Goal: Task Accomplishment & Management: Manage account settings

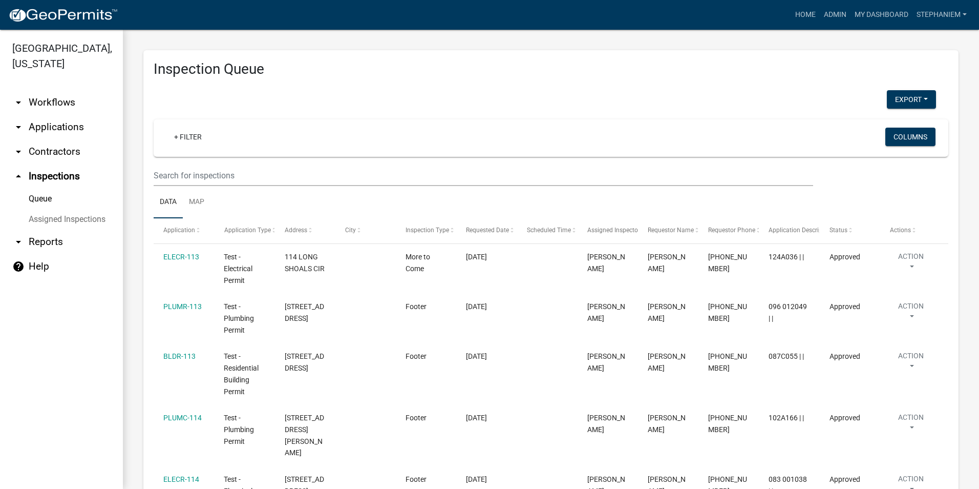
select select "3: 100"
click at [182, 137] on link "+ Filter" at bounding box center [188, 137] width 44 height 18
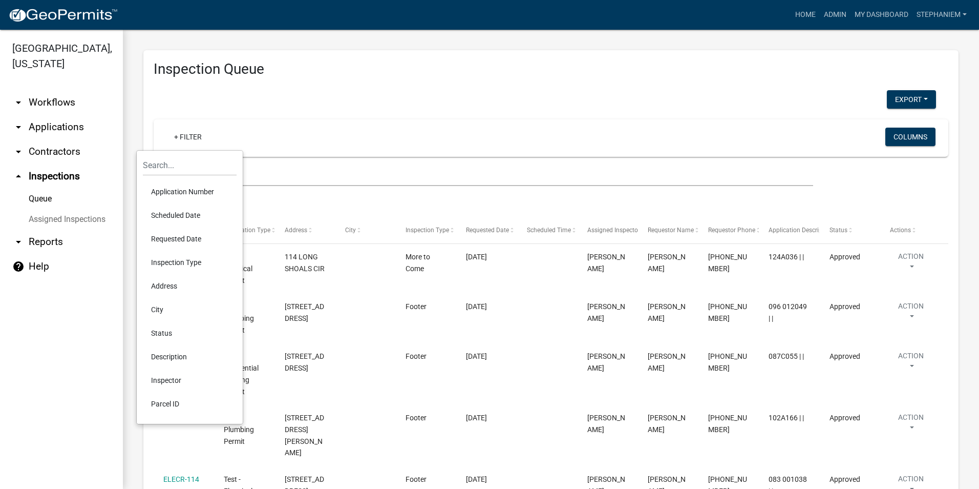
click at [193, 240] on li "Requested Date" at bounding box center [190, 239] width 94 height 24
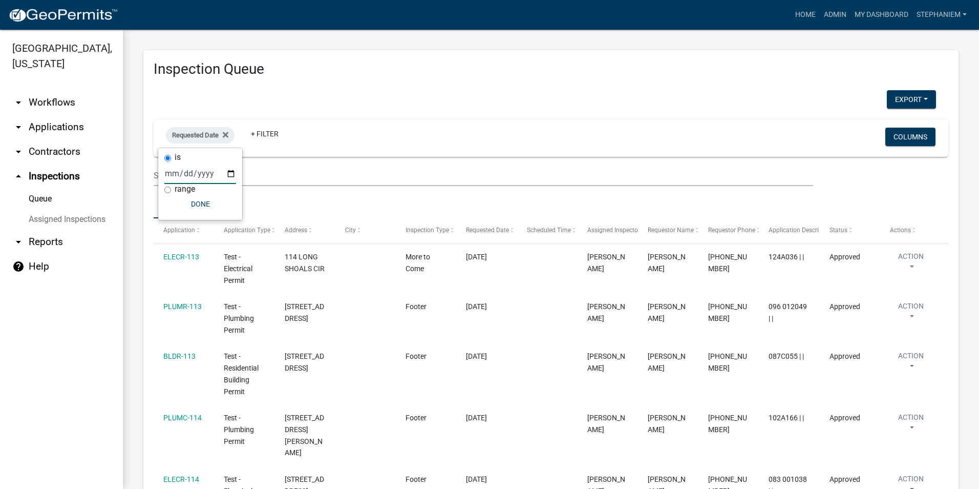
click at [233, 172] on input "date" at bounding box center [200, 173] width 72 height 21
type input "[DATE]"
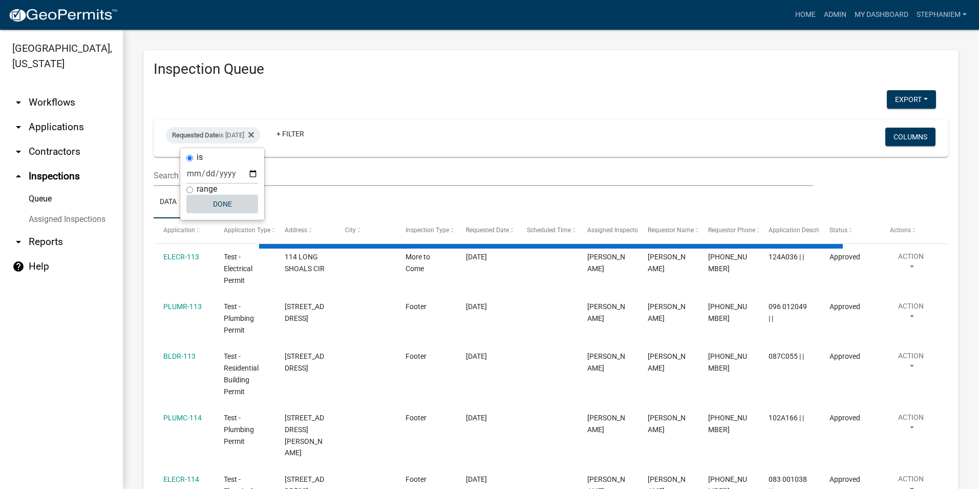
click at [211, 207] on button "Done" at bounding box center [222, 204] width 72 height 18
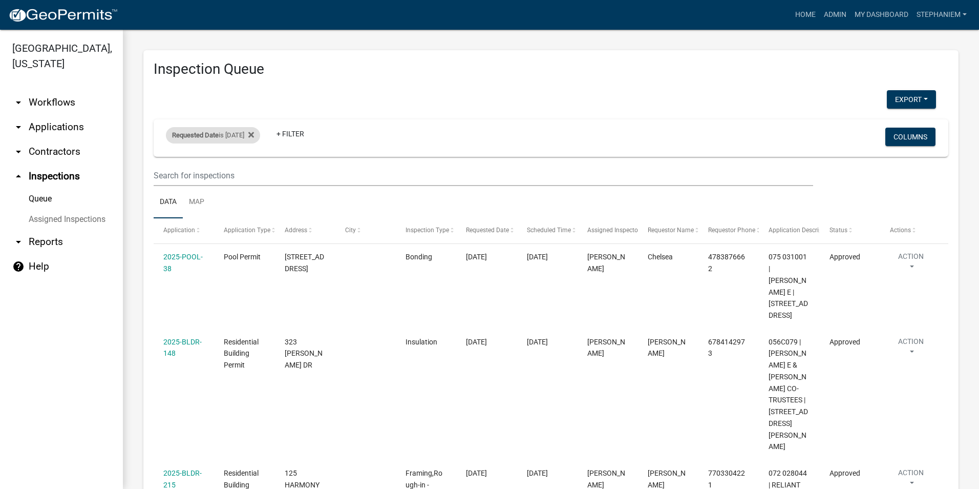
click at [253, 136] on div "Requested Date is [DATE]" at bounding box center [213, 135] width 94 height 16
click at [253, 175] on input "[DATE]" at bounding box center [222, 173] width 72 height 21
type input "[DATE]"
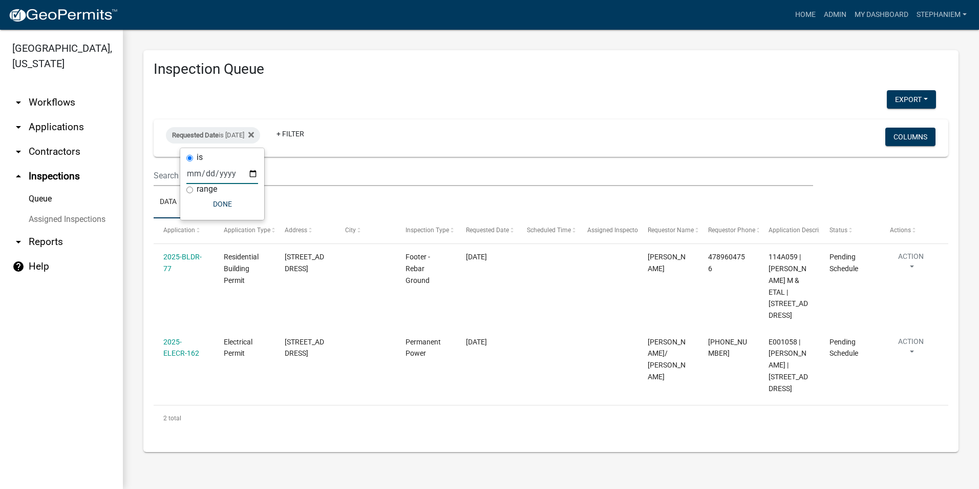
click at [239, 213] on div "is [DATE] range Done" at bounding box center [222, 184] width 84 height 72
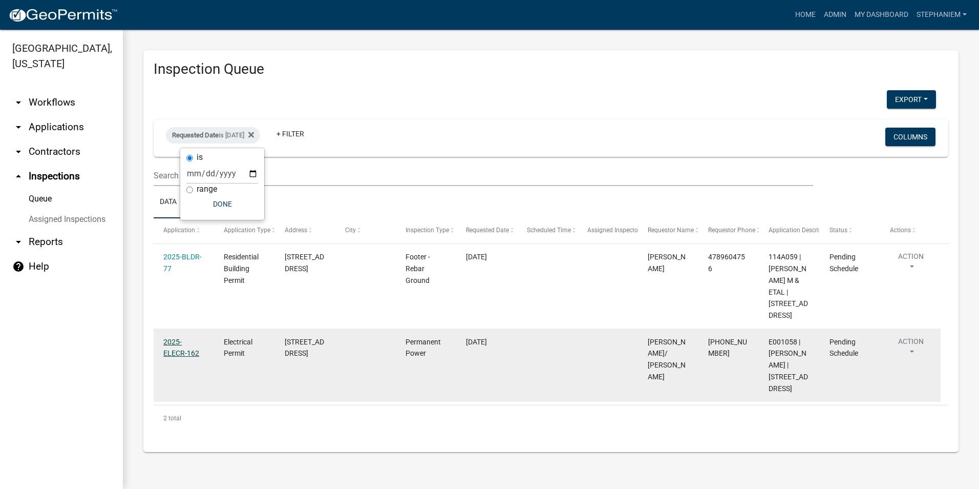
click at [166, 348] on link "2025-ELECR-162" at bounding box center [181, 348] width 36 height 20
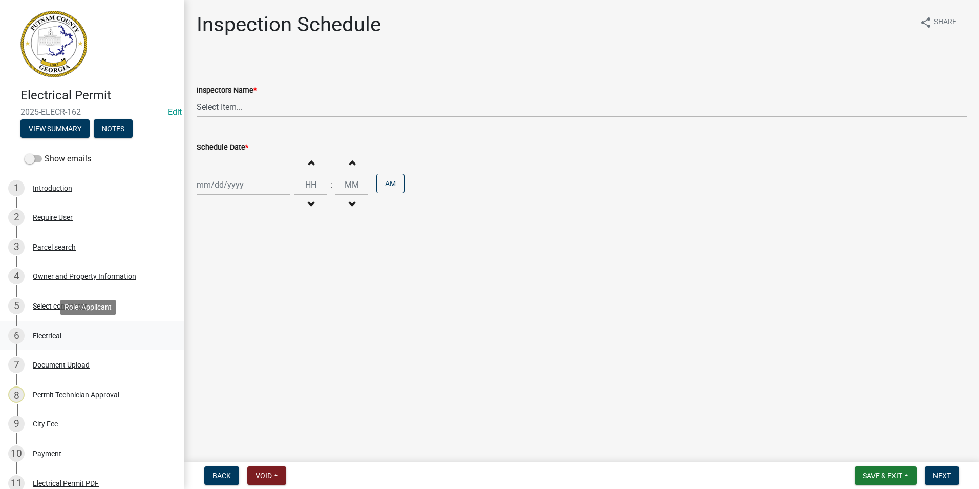
click at [87, 329] on div "6 Electrical" at bounding box center [88, 335] width 160 height 16
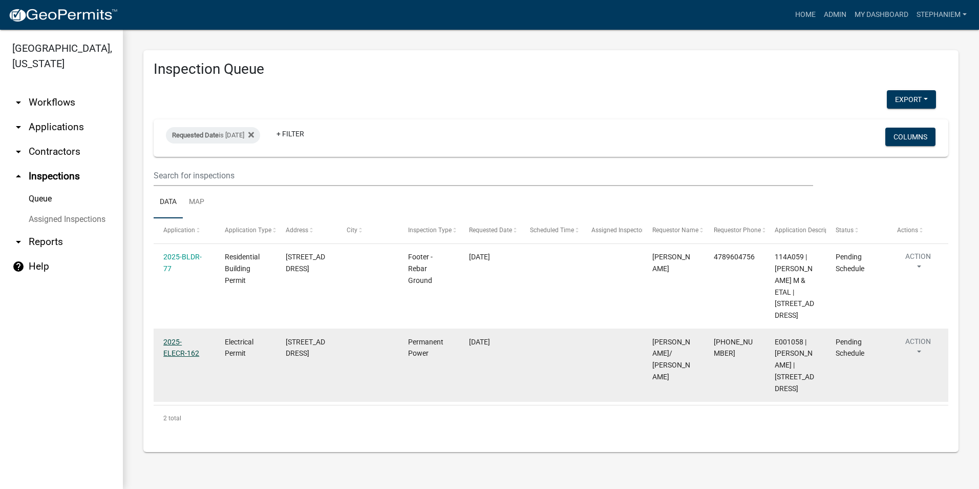
click at [169, 343] on link "2025-ELECR-162" at bounding box center [181, 348] width 36 height 20
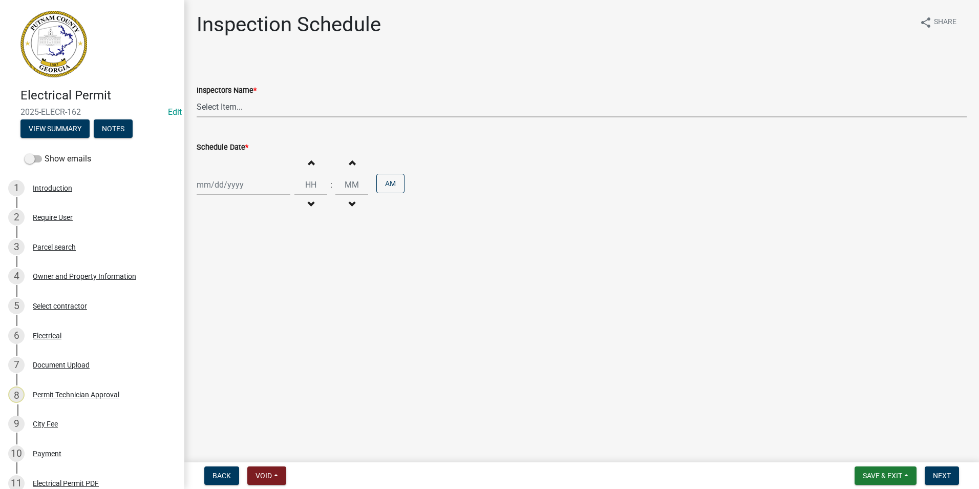
click at [243, 104] on select "Select Item... mrivera ([PERSON_NAME]) [PERSON_NAME] ([PERSON_NAME] ([PERSON_NA…" at bounding box center [582, 106] width 770 height 21
select select "07642ab0-564c-47bb-824b-0ccf2da83593"
click at [197, 96] on select "Select Item... mrivera ([PERSON_NAME]) [PERSON_NAME] ([PERSON_NAME] ([PERSON_NA…" at bounding box center [582, 106] width 770 height 21
select select "10"
select select "2025"
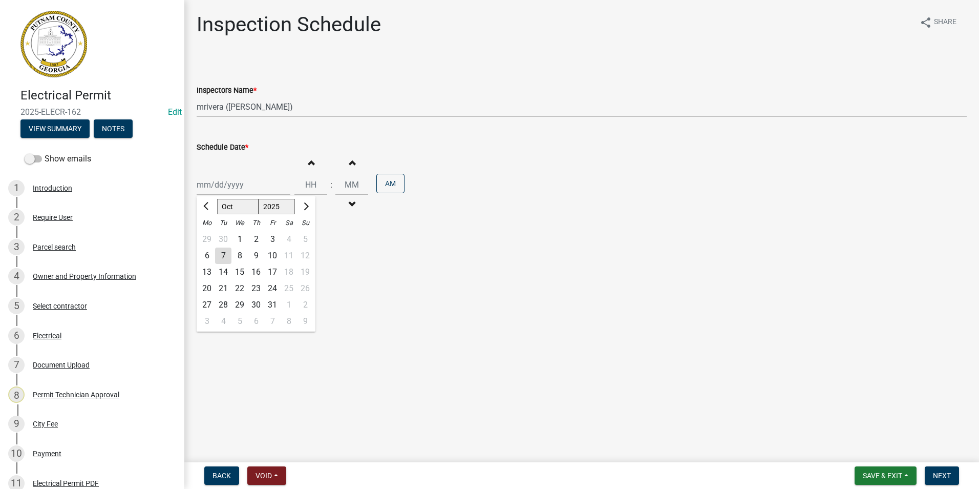
click at [247, 186] on div "[PERSON_NAME] Feb Mar Apr [PERSON_NAME][DATE] Oct Nov [DATE] 1526 1527 1528 152…" at bounding box center [244, 184] width 94 height 21
click at [241, 248] on div "8" at bounding box center [240, 255] width 16 height 16
type input "[DATE]"
click at [936, 468] on button "Next" at bounding box center [942, 475] width 34 height 18
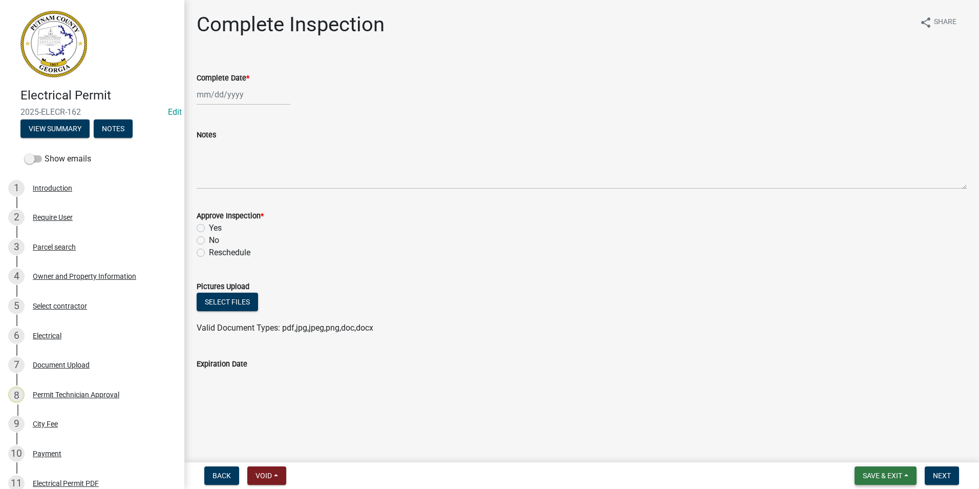
click at [879, 474] on span "Save & Exit" at bounding box center [882, 475] width 39 height 8
click at [874, 450] on button "Save & Exit" at bounding box center [876, 448] width 82 height 25
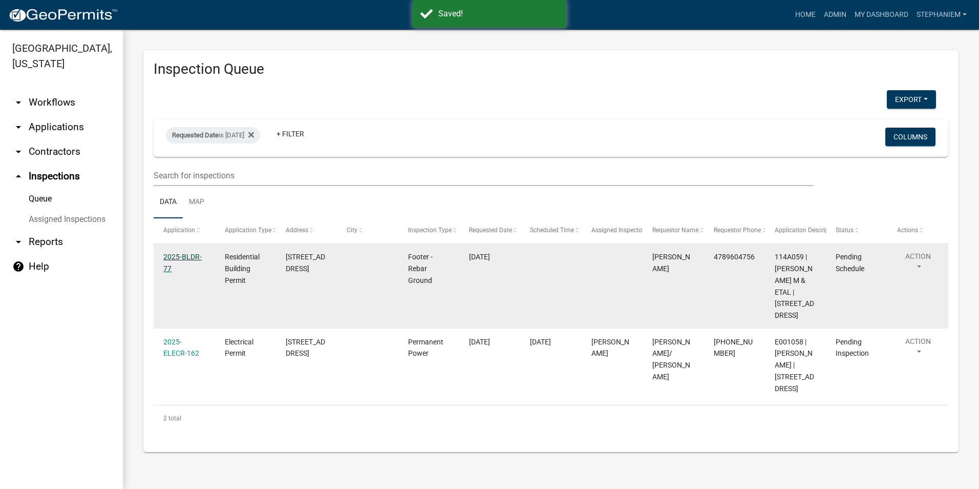
click at [193, 253] on link "2025-BLDR-77" at bounding box center [182, 263] width 38 height 20
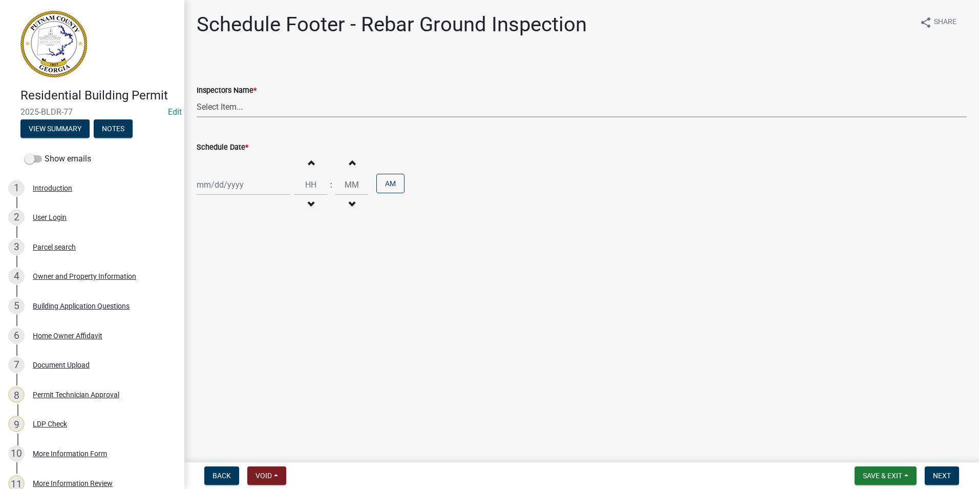
click at [217, 106] on select "Select Item... mrivera ([PERSON_NAME]) [PERSON_NAME] ([PERSON_NAME] ([PERSON_NA…" at bounding box center [582, 106] width 770 height 21
select select "a0ea4169-8540-4a2c-b9f4-cf4c1ffdeb95"
click at [197, 96] on select "Select Item... mrivera ([PERSON_NAME]) [PERSON_NAME] ([PERSON_NAME] ([PERSON_NA…" at bounding box center [582, 106] width 770 height 21
click at [222, 178] on div at bounding box center [244, 184] width 94 height 21
select select "10"
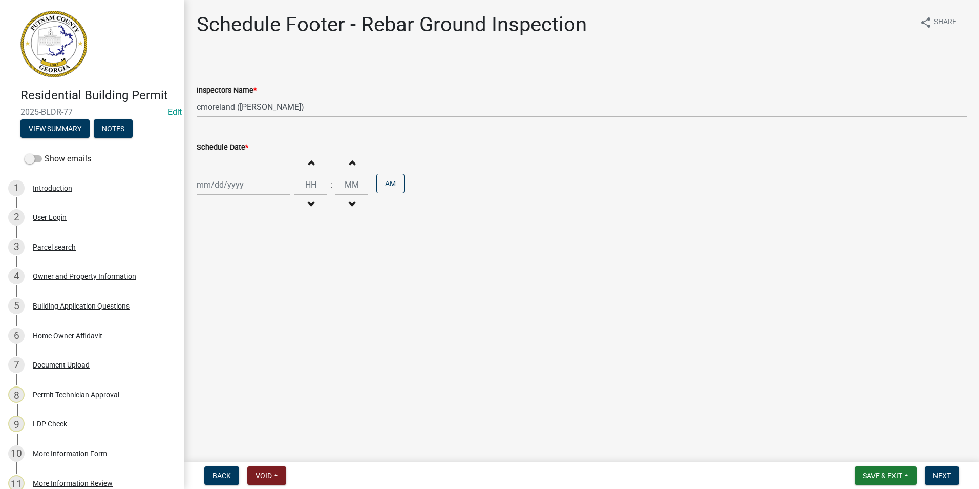
select select "2025"
click at [237, 257] on div "8" at bounding box center [240, 255] width 16 height 16
type input "[DATE]"
click at [936, 473] on span "Next" at bounding box center [942, 475] width 18 height 8
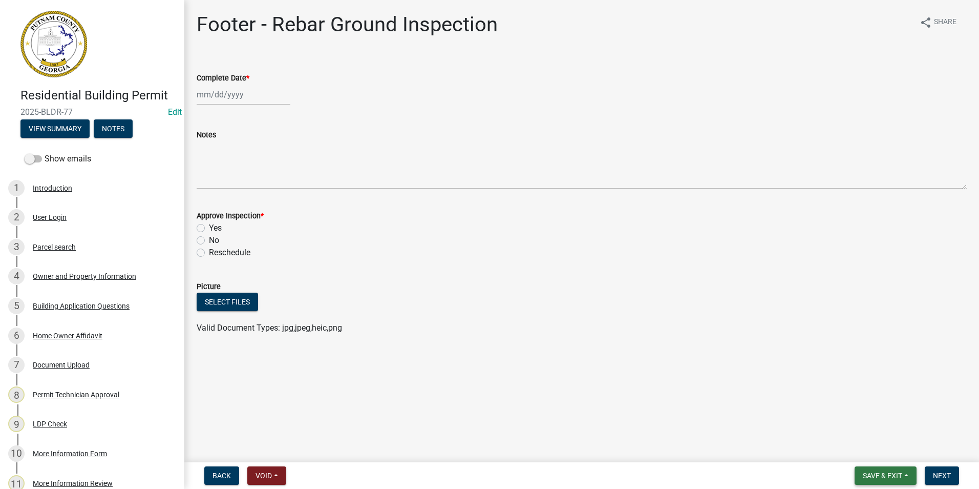
click at [901, 479] on span "Save & Exit" at bounding box center [882, 475] width 39 height 8
click at [895, 450] on button "Save & Exit" at bounding box center [876, 448] width 82 height 25
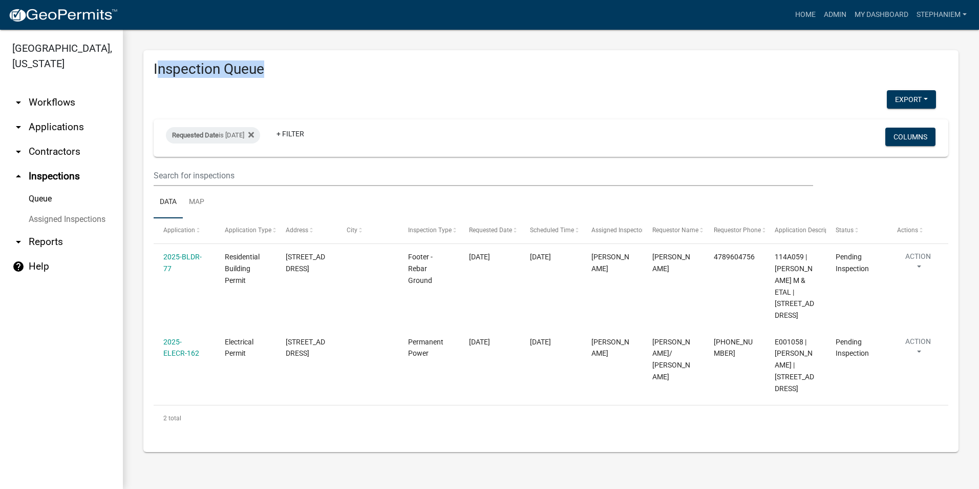
drag, startPoint x: 262, startPoint y: 67, endPoint x: 156, endPoint y: 63, distance: 105.6
click at [156, 63] on h3 "Inspection Queue" at bounding box center [551, 68] width 795 height 17
click at [288, 83] on div "Inspection Queue Export Excel Format (.xlsx) CSV Format (.csv) Requested Date i…" at bounding box center [550, 250] width 815 height 401
drag, startPoint x: 264, startPoint y: 67, endPoint x: 149, endPoint y: 71, distance: 115.8
click at [149, 71] on div "Inspection Queue Export Excel Format (.xlsx) CSV Format (.csv) Requested Date i…" at bounding box center [550, 250] width 815 height 401
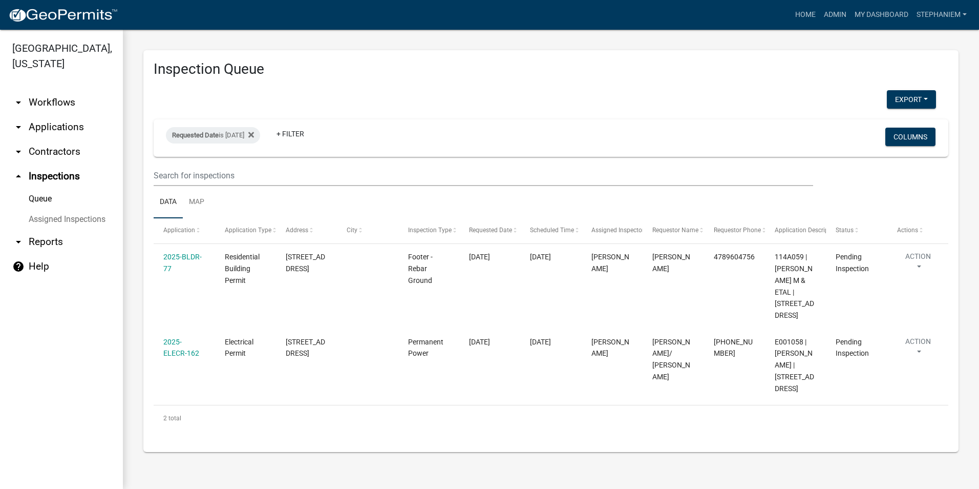
drag, startPoint x: 149, startPoint y: 71, endPoint x: 304, endPoint y: 80, distance: 155.5
click at [304, 80] on div "Inspection Queue Export Excel Format (.xlsx) CSV Format (.csv) Requested Date i…" at bounding box center [550, 250] width 815 height 401
click at [254, 132] on icon at bounding box center [251, 135] width 6 height 8
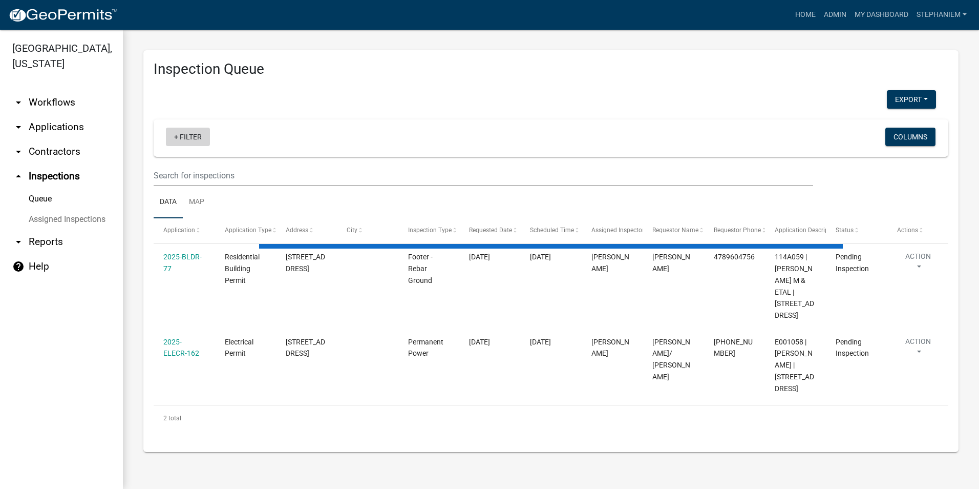
click at [194, 132] on link "+ Filter" at bounding box center [188, 137] width 44 height 18
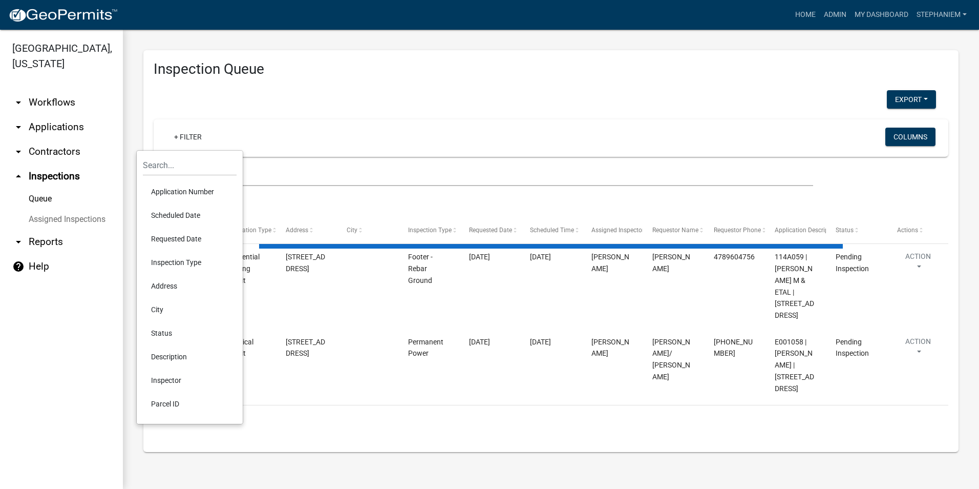
select select "3: 100"
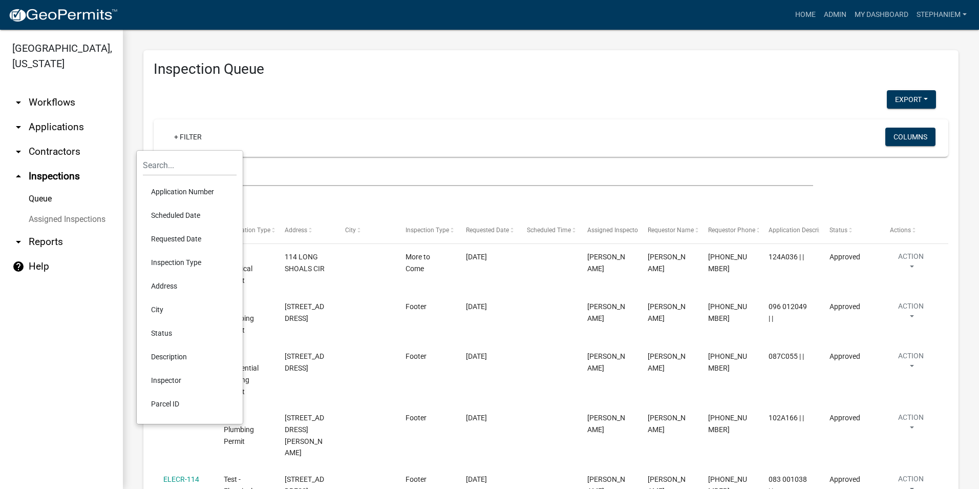
click at [183, 235] on li "Requested Date" at bounding box center [190, 239] width 94 height 24
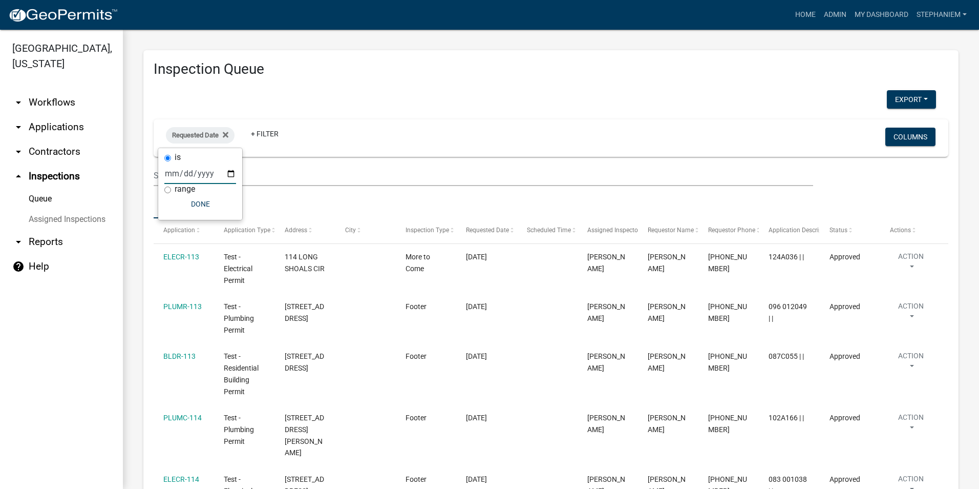
click at [228, 173] on input "date" at bounding box center [200, 173] width 72 height 21
type input "[DATE]"
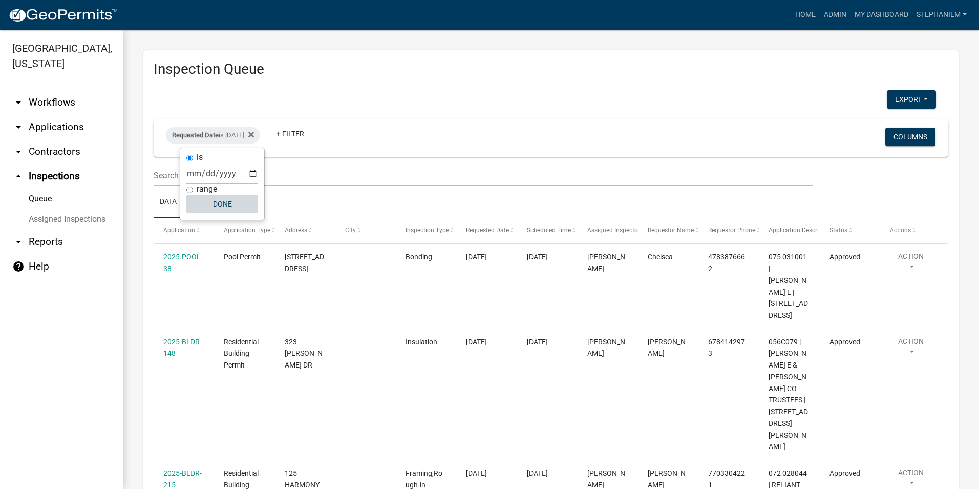
click at [209, 199] on button "Done" at bounding box center [222, 204] width 72 height 18
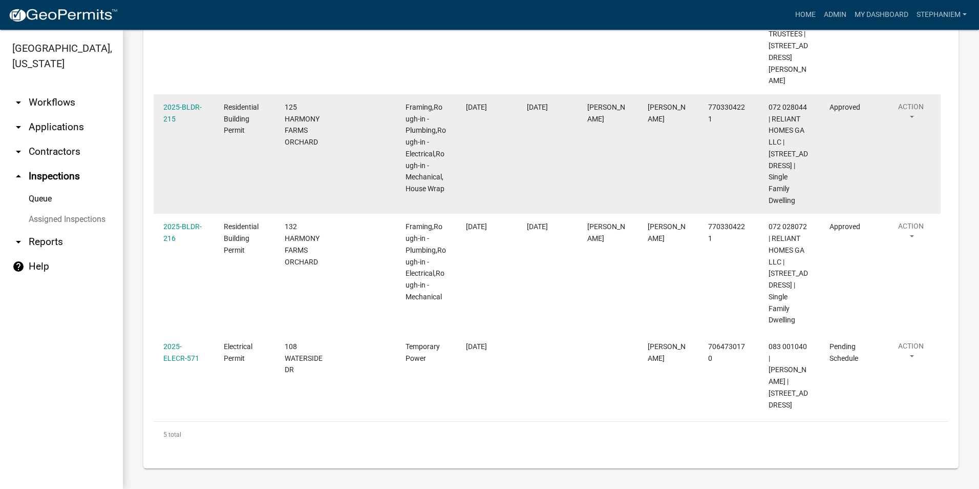
scroll to position [314, 0]
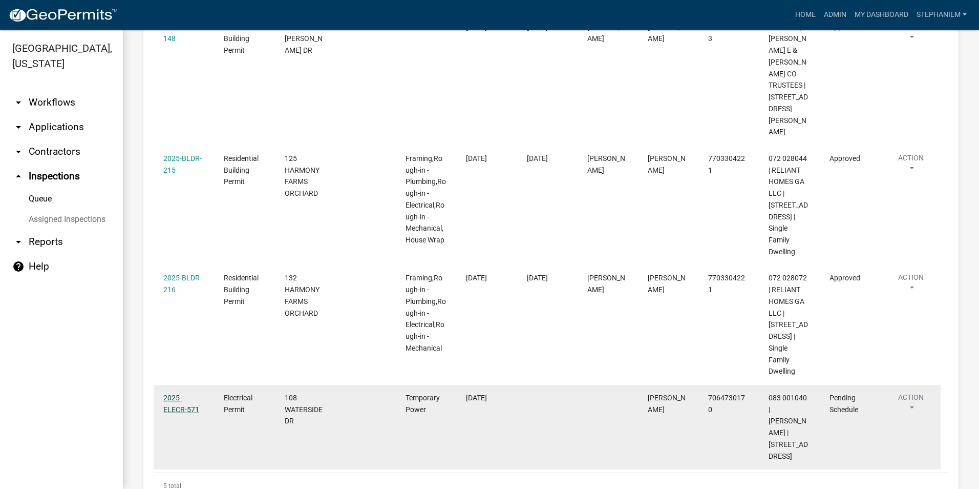
click at [179, 408] on link "2025-ELECR-571" at bounding box center [181, 403] width 36 height 20
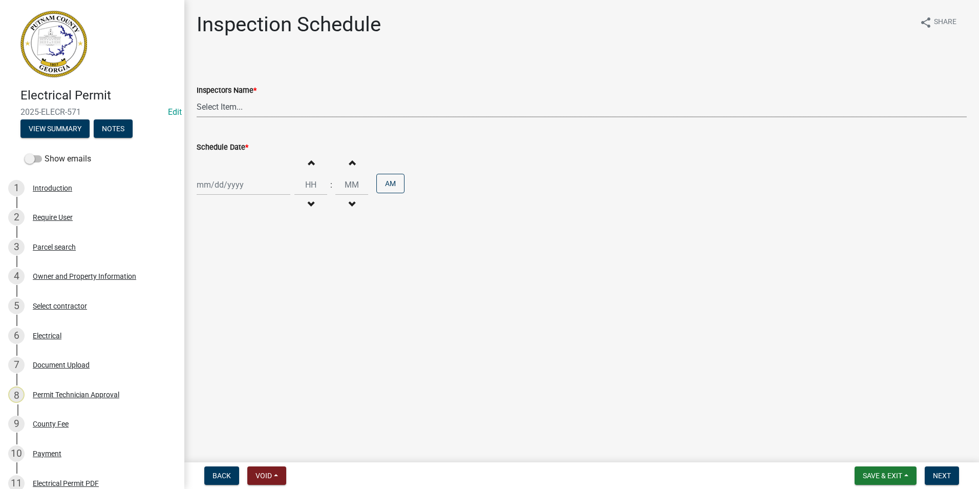
click at [233, 104] on select "Select Item... mrivera ([PERSON_NAME]) [PERSON_NAME] ([PERSON_NAME] ([PERSON_NA…" at bounding box center [582, 106] width 770 height 21
select select "07642ab0-564c-47bb-824b-0ccf2da83593"
click at [197, 96] on select "Select Item... mrivera ([PERSON_NAME]) [PERSON_NAME] ([PERSON_NAME] ([PERSON_NA…" at bounding box center [582, 106] width 770 height 21
select select "10"
select select "2025"
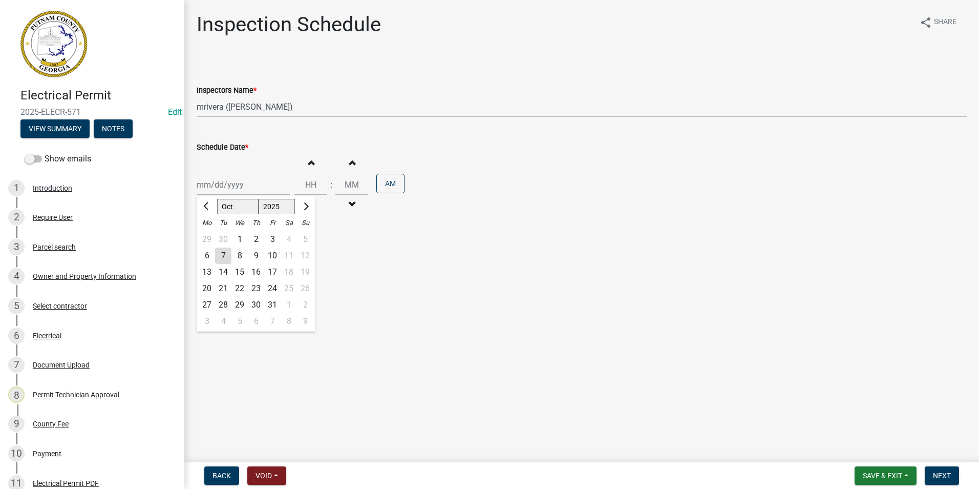
click at [221, 190] on div "[PERSON_NAME] Feb Mar Apr [PERSON_NAME][DATE] Oct Nov [DATE] 1526 1527 1528 152…" at bounding box center [244, 184] width 94 height 21
click at [241, 255] on div "8" at bounding box center [240, 255] width 16 height 16
type input "[DATE]"
click at [941, 467] on button "Next" at bounding box center [942, 475] width 34 height 18
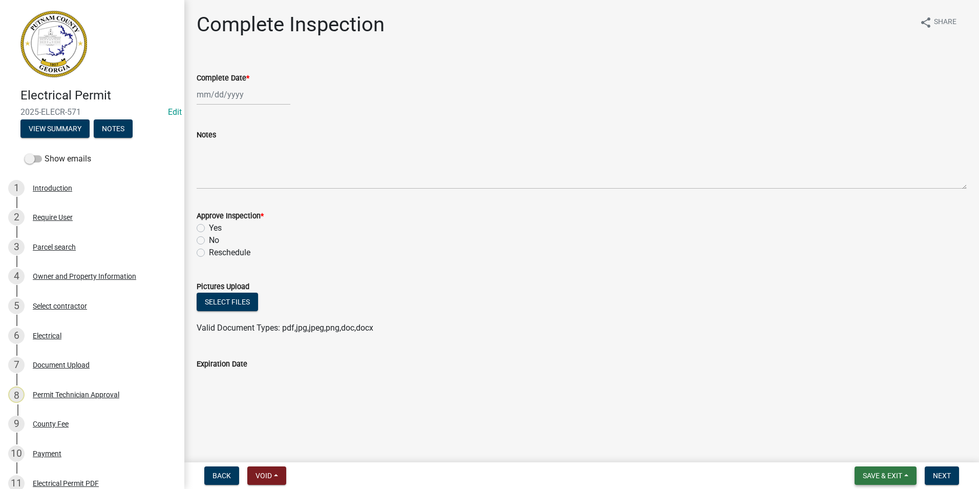
click at [879, 481] on button "Save & Exit" at bounding box center [886, 475] width 62 height 18
click at [872, 454] on button "Save & Exit" at bounding box center [876, 448] width 82 height 25
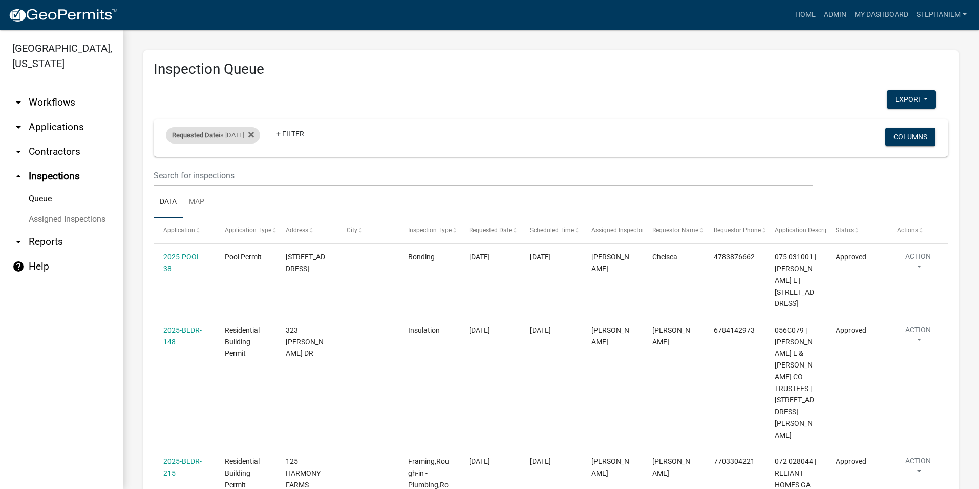
click at [244, 139] on div "Requested Date is [DATE]" at bounding box center [213, 135] width 94 height 16
click at [250, 173] on input "[DATE]" at bounding box center [222, 173] width 72 height 21
type input "[DATE]"
click at [225, 205] on button "Done" at bounding box center [222, 204] width 72 height 18
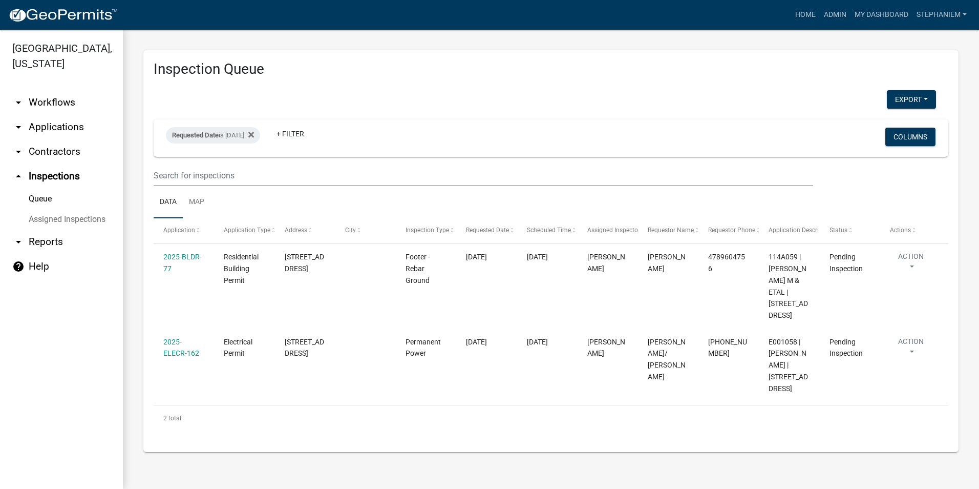
click at [55, 130] on link "arrow_drop_down Applications" at bounding box center [61, 127] width 123 height 25
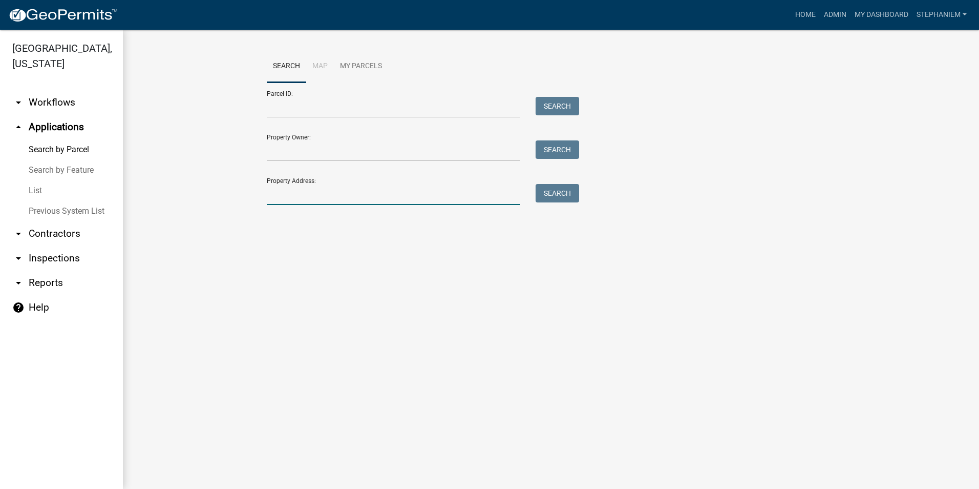
click at [341, 195] on input "Property Address:" at bounding box center [394, 194] width 254 height 21
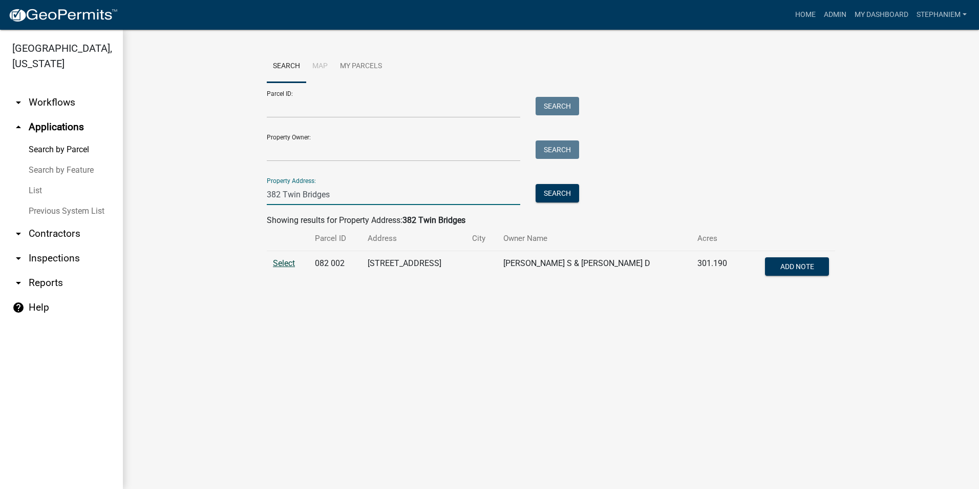
type input "382 Twin Bridges"
click at [286, 264] on span "Select" at bounding box center [284, 263] width 22 height 10
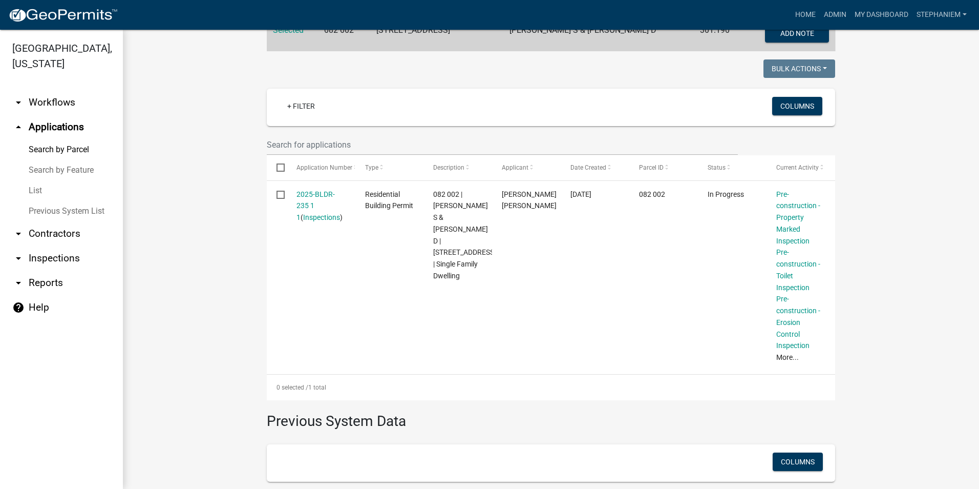
scroll to position [307, 0]
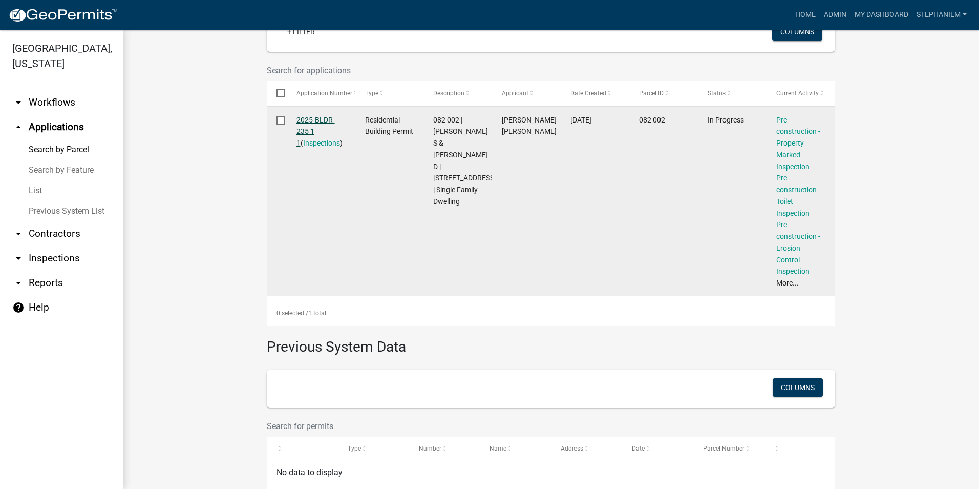
click at [308, 128] on link "2025-BLDR-235 1 1" at bounding box center [316, 132] width 38 height 32
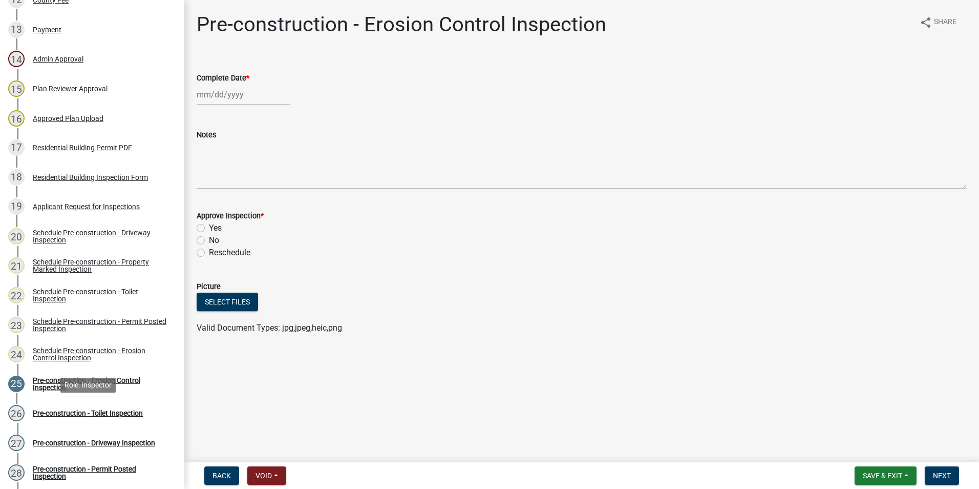
scroll to position [461, 0]
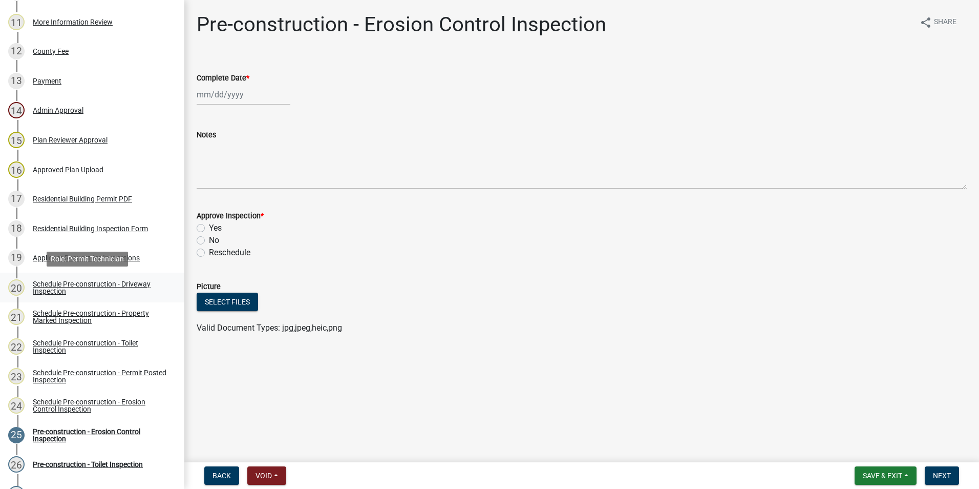
click at [74, 287] on div "Schedule Pre-construction - Driveway Inspection" at bounding box center [100, 287] width 135 height 14
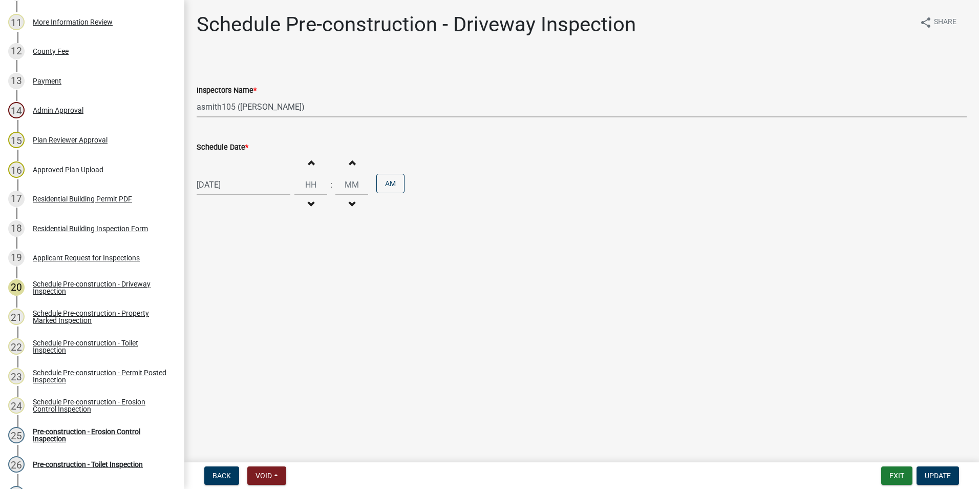
click at [274, 110] on select "Select Item... mrivera ([PERSON_NAME]) [PERSON_NAME] ([PERSON_NAME] ([PERSON_NA…" at bounding box center [582, 106] width 770 height 21
select select "07642ab0-564c-47bb-824b-0ccf2da83593"
click at [197, 96] on select "Select Item... mrivera ([PERSON_NAME]) [PERSON_NAME] ([PERSON_NAME] ([PERSON_NA…" at bounding box center [582, 106] width 770 height 21
click at [932, 470] on button "Update" at bounding box center [938, 475] width 43 height 18
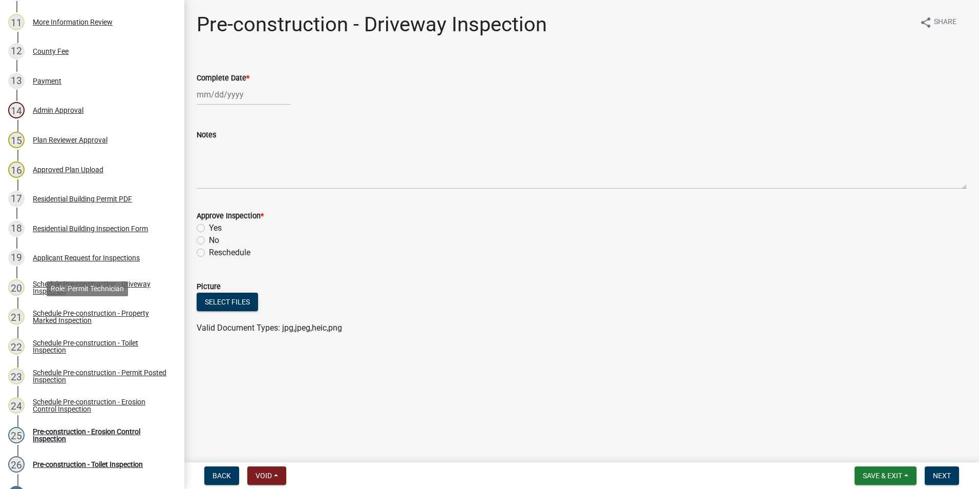
click at [76, 311] on div "Schedule Pre-construction - Property Marked Inspection" at bounding box center [100, 316] width 135 height 14
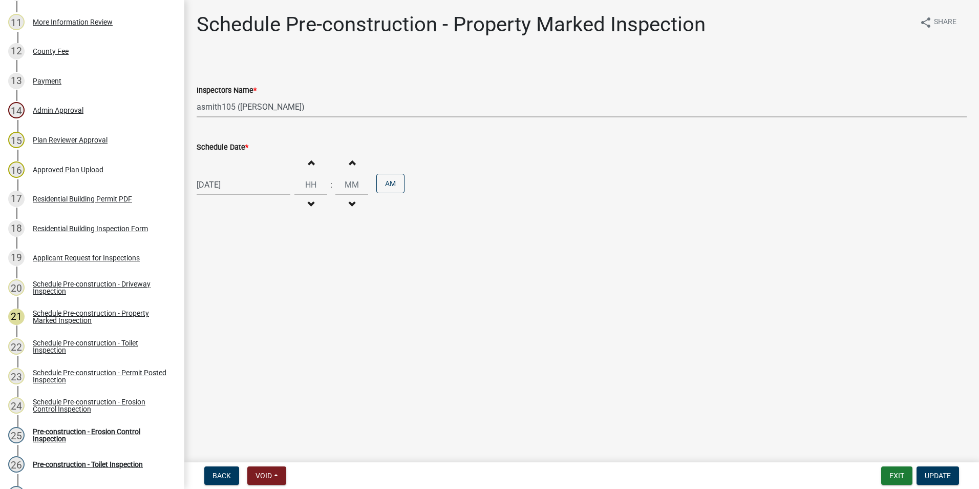
click at [250, 101] on select "Select Item... mrivera ([PERSON_NAME]) [PERSON_NAME] ([PERSON_NAME] ([PERSON_NA…" at bounding box center [582, 106] width 770 height 21
select select "07642ab0-564c-47bb-824b-0ccf2da83593"
click at [197, 96] on select "Select Item... mrivera ([PERSON_NAME]) [PERSON_NAME] ([PERSON_NAME] ([PERSON_NA…" at bounding box center [582, 106] width 770 height 21
click at [928, 472] on span "Update" at bounding box center [938, 475] width 26 height 8
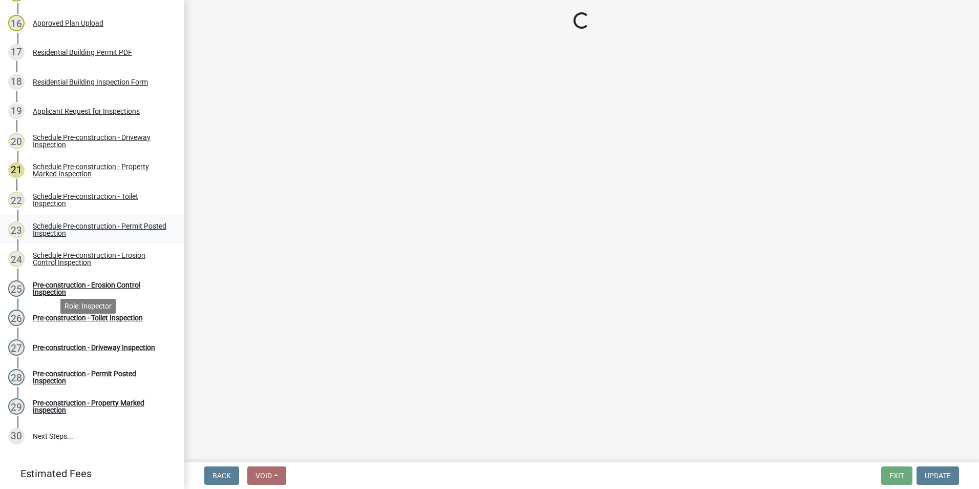
scroll to position [615, 0]
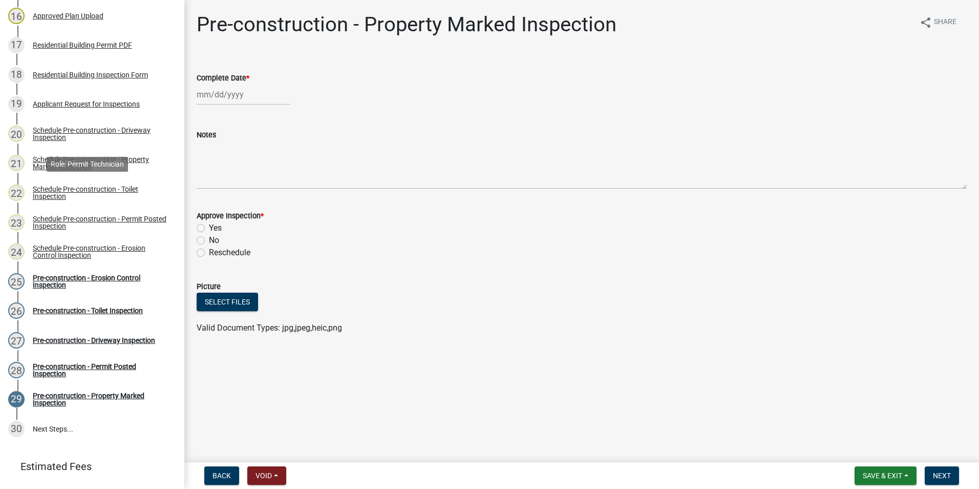
click at [71, 196] on div "Schedule Pre-construction - Toilet Inspection" at bounding box center [100, 192] width 135 height 14
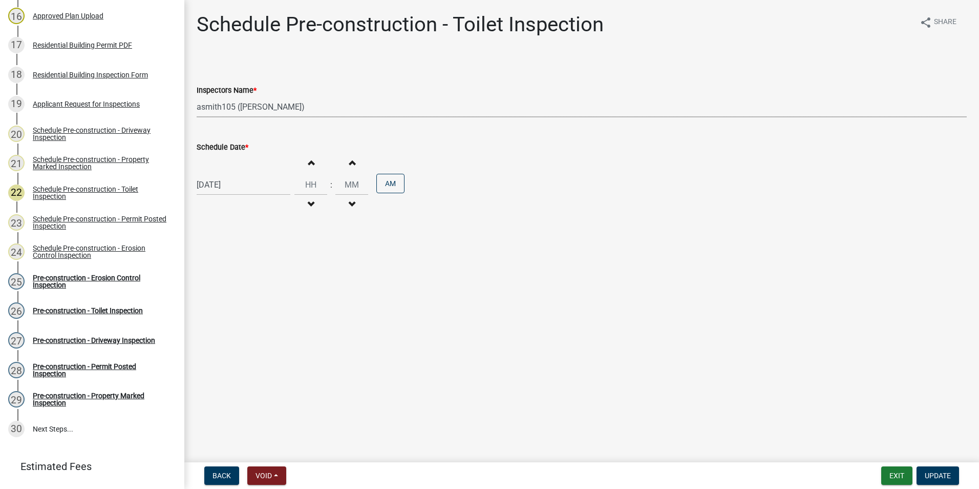
click at [219, 110] on select "Select Item... mrivera ([PERSON_NAME]) [PERSON_NAME] ([PERSON_NAME] ([PERSON_NA…" at bounding box center [582, 106] width 770 height 21
select select "07642ab0-564c-47bb-824b-0ccf2da83593"
click at [197, 96] on select "Select Item... mrivera ([PERSON_NAME]) [PERSON_NAME] ([PERSON_NAME] ([PERSON_NA…" at bounding box center [582, 106] width 770 height 21
click at [931, 473] on span "Update" at bounding box center [938, 475] width 26 height 8
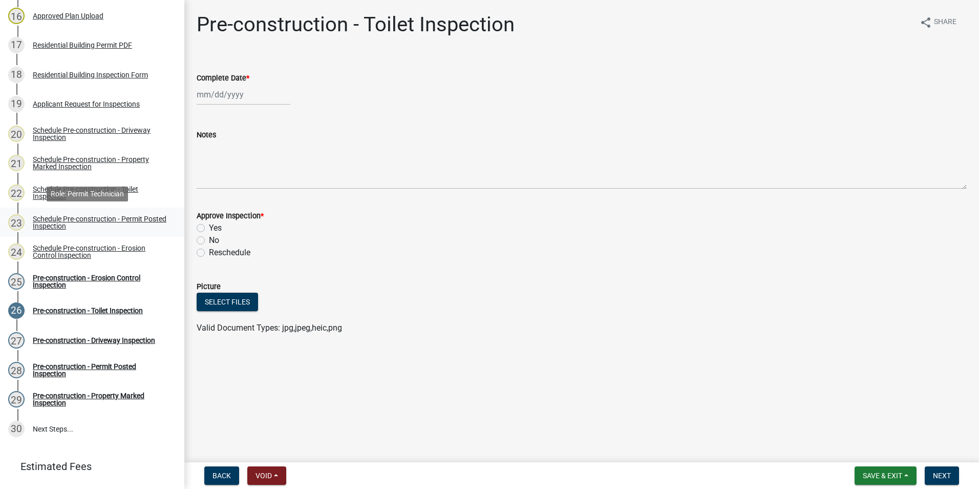
click at [128, 219] on div "Schedule Pre-construction - Permit Posted Inspection" at bounding box center [100, 222] width 135 height 14
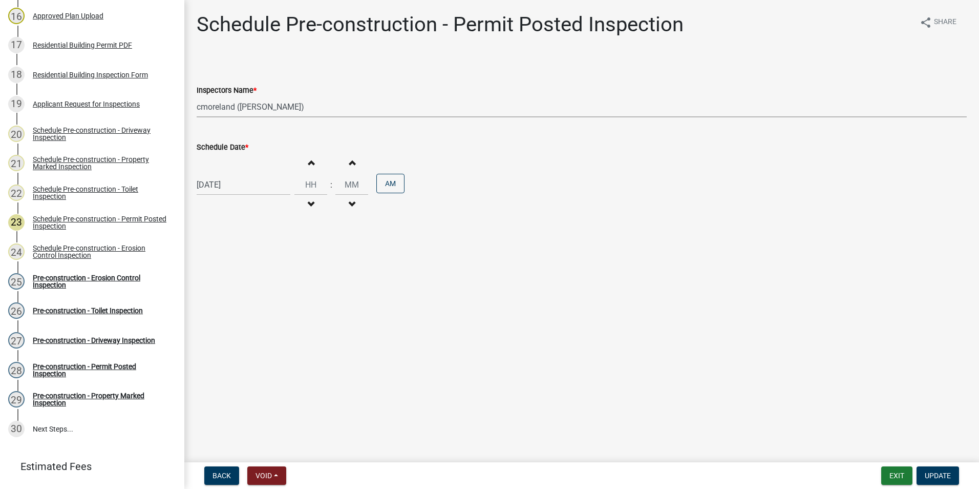
click at [206, 108] on select "Select Item... mrivera ([PERSON_NAME]) [PERSON_NAME] ([PERSON_NAME] ([PERSON_NA…" at bounding box center [582, 106] width 770 height 21
select select "07642ab0-564c-47bb-824b-0ccf2da83593"
click at [197, 96] on select "Select Item... mrivera ([PERSON_NAME]) [PERSON_NAME] ([PERSON_NAME] ([PERSON_NA…" at bounding box center [582, 106] width 770 height 21
click at [934, 470] on button "Update" at bounding box center [938, 475] width 43 height 18
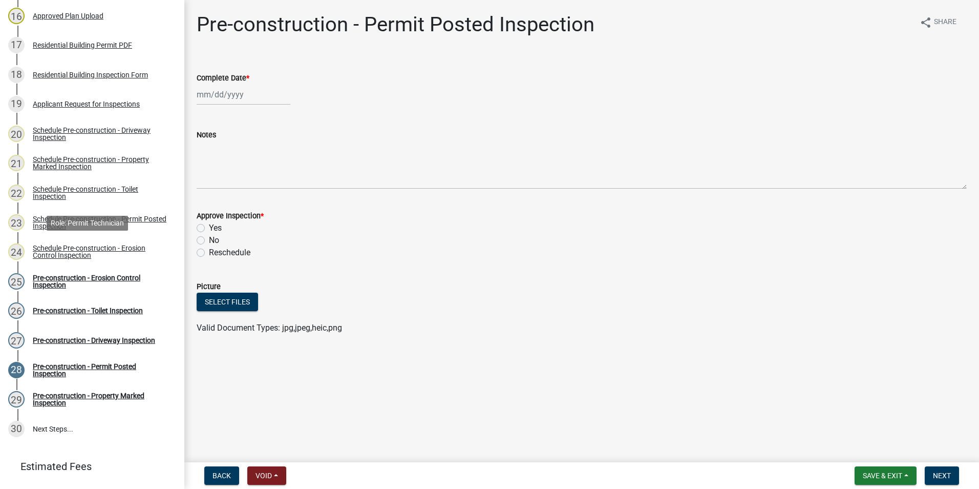
click at [68, 247] on div "Schedule Pre-construction - Erosion Control Inspection" at bounding box center [100, 251] width 135 height 14
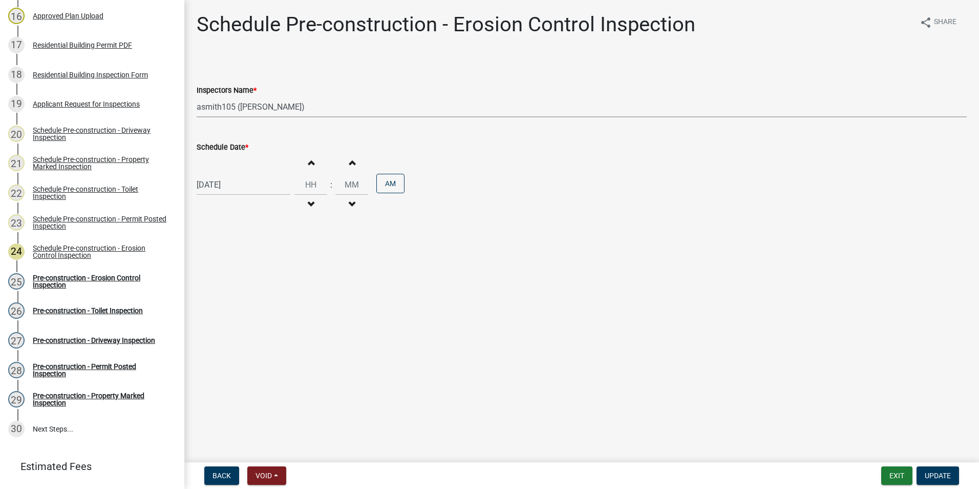
click at [226, 104] on select "Select Item... mrivera ([PERSON_NAME]) [PERSON_NAME] ([PERSON_NAME] ([PERSON_NA…" at bounding box center [582, 106] width 770 height 21
select select "07642ab0-564c-47bb-824b-0ccf2da83593"
click at [197, 96] on select "Select Item... mrivera ([PERSON_NAME]) [PERSON_NAME] ([PERSON_NAME] ([PERSON_NA…" at bounding box center [582, 106] width 770 height 21
click at [931, 476] on span "Update" at bounding box center [938, 475] width 26 height 8
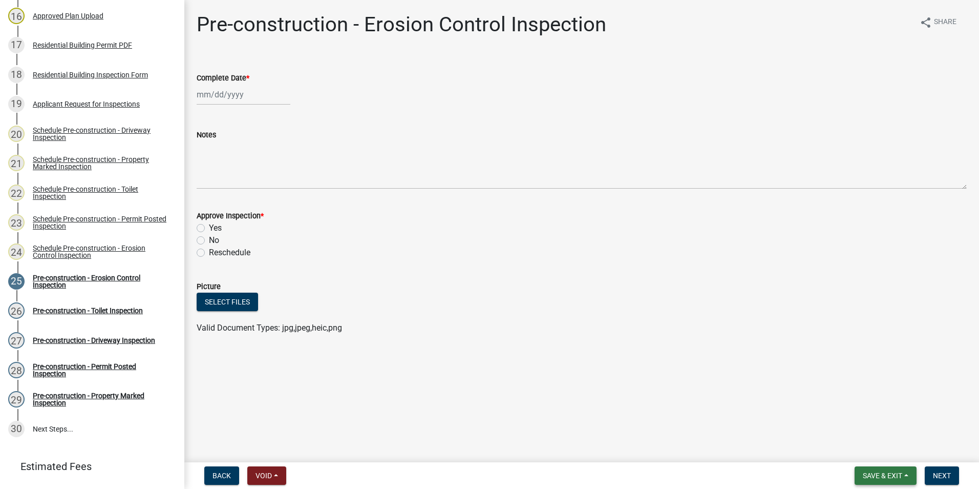
click at [892, 477] on span "Save & Exit" at bounding box center [882, 475] width 39 height 8
click at [889, 457] on button "Save & Exit" at bounding box center [876, 448] width 82 height 25
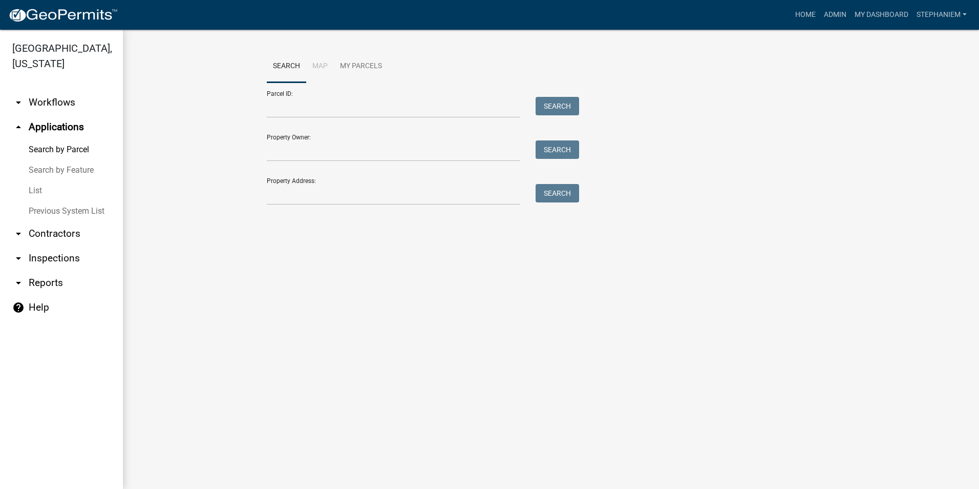
click at [62, 255] on link "arrow_drop_down Inspections" at bounding box center [61, 258] width 123 height 25
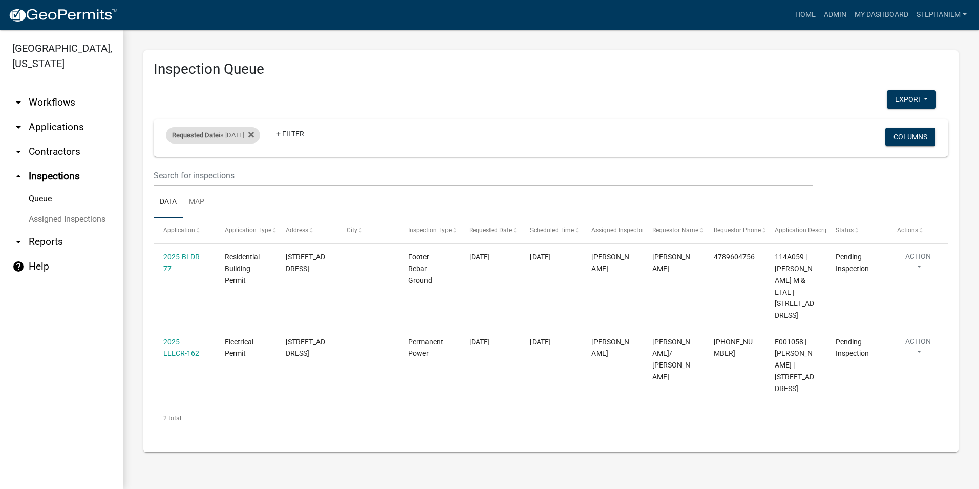
click at [220, 135] on div "Requested Date is [DATE]" at bounding box center [213, 135] width 94 height 16
click at [253, 177] on input "[DATE]" at bounding box center [222, 173] width 72 height 21
type input "[DATE]"
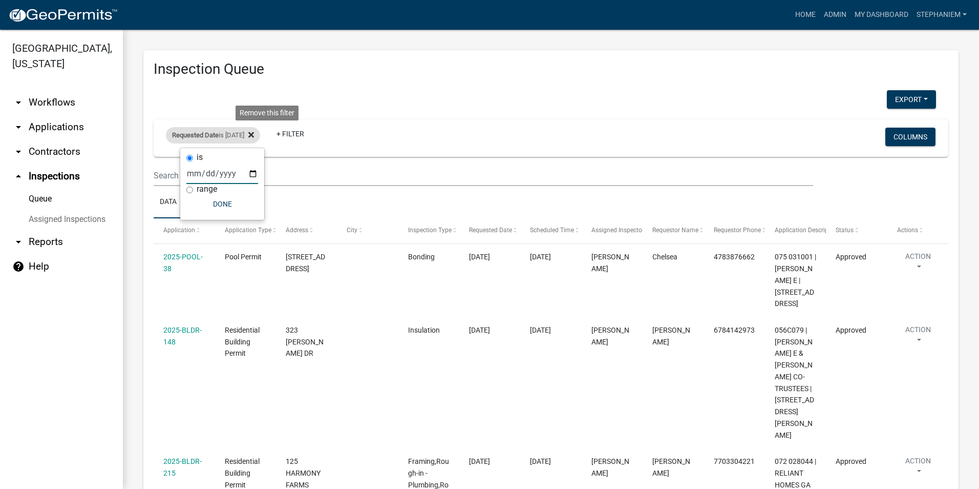
click at [254, 132] on icon at bounding box center [251, 135] width 6 height 8
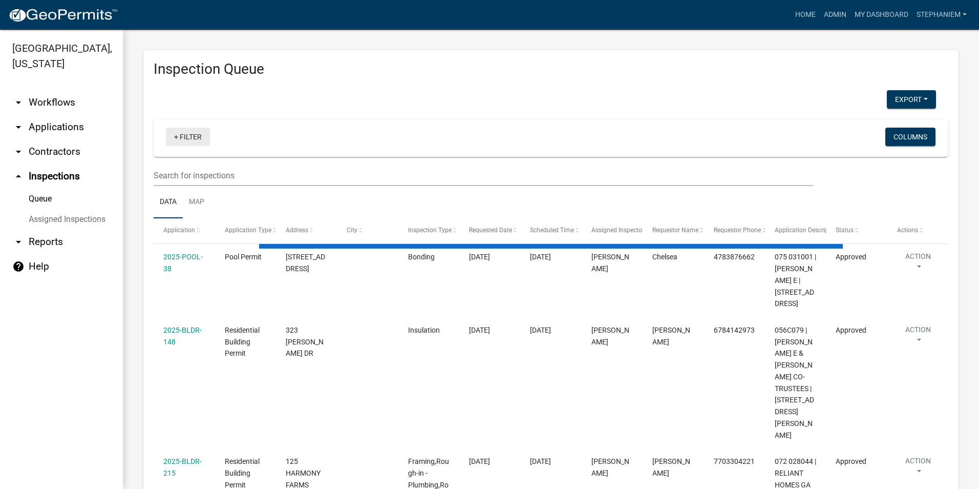
click at [198, 141] on link "+ Filter" at bounding box center [188, 137] width 44 height 18
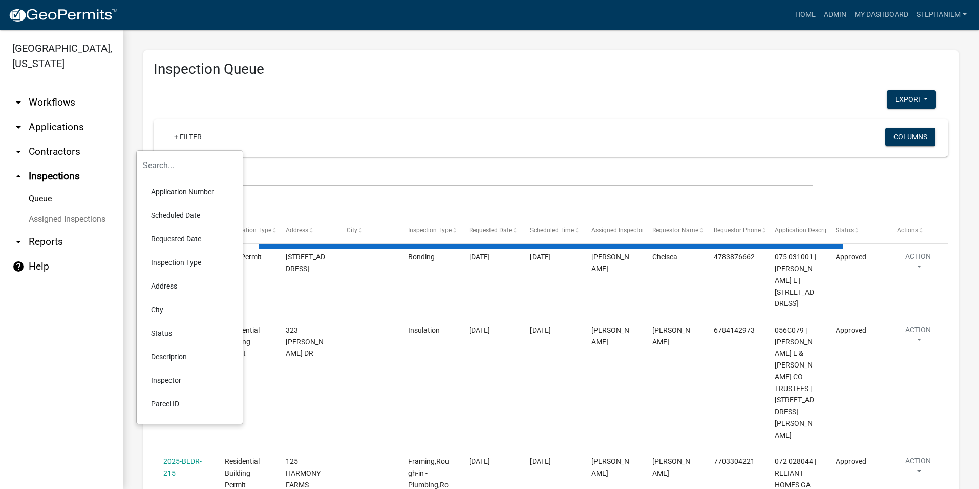
click at [198, 214] on li "Scheduled Date" at bounding box center [190, 215] width 94 height 24
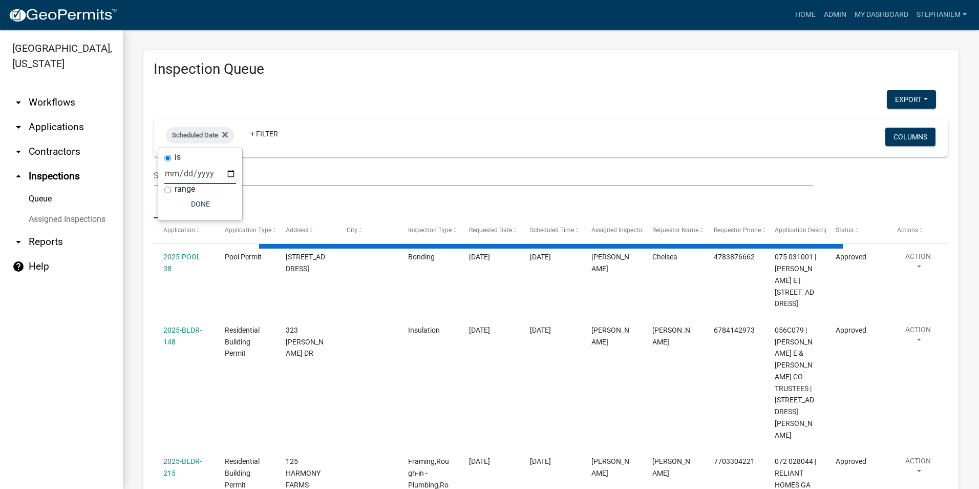
select select "3: 100"
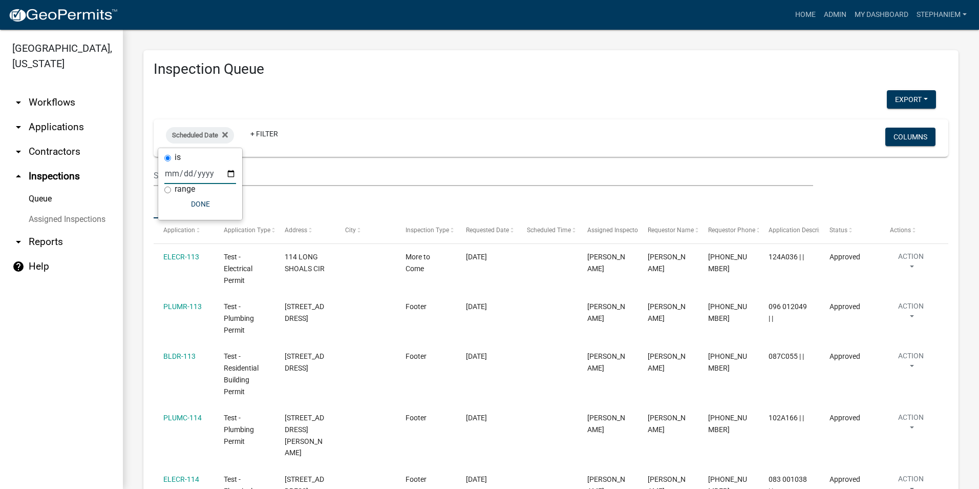
click at [233, 171] on input "date" at bounding box center [200, 173] width 72 height 21
type input "[DATE]"
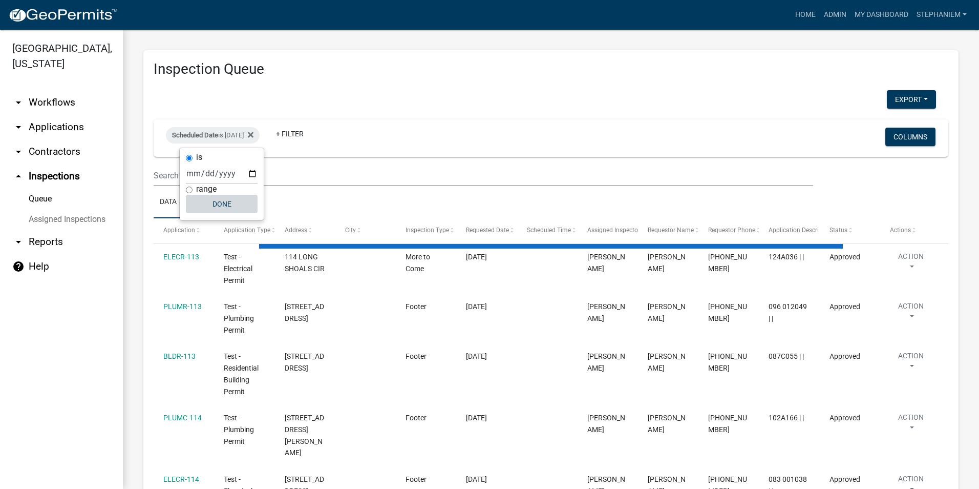
click at [214, 204] on button "Done" at bounding box center [222, 204] width 72 height 18
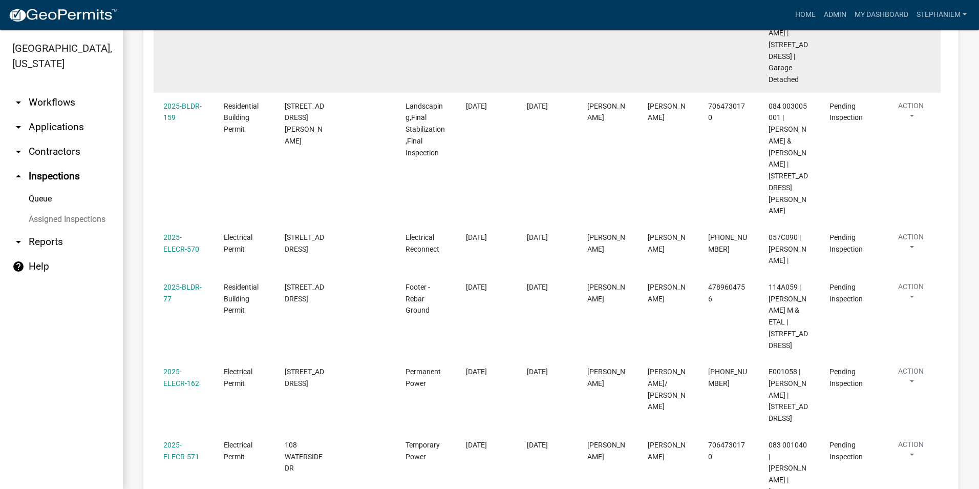
scroll to position [333, 0]
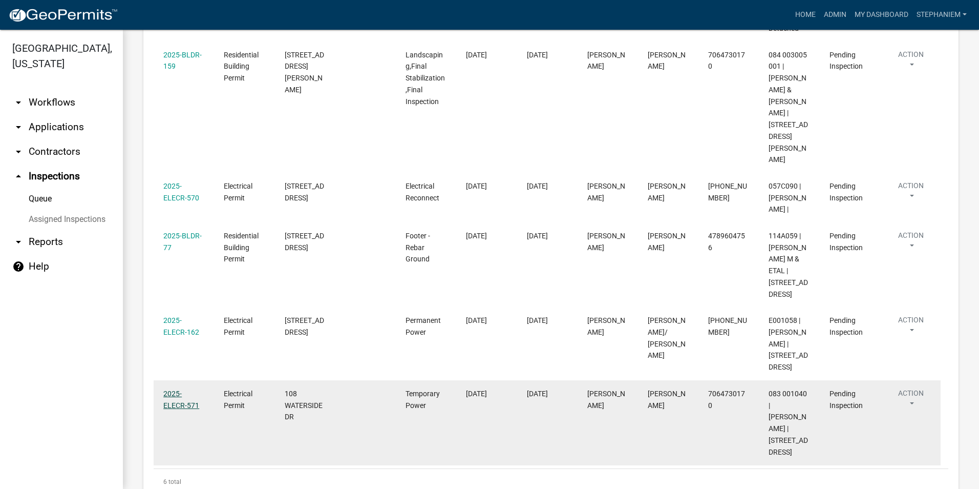
click at [192, 389] on link "2025-ELECR-571" at bounding box center [181, 399] width 36 height 20
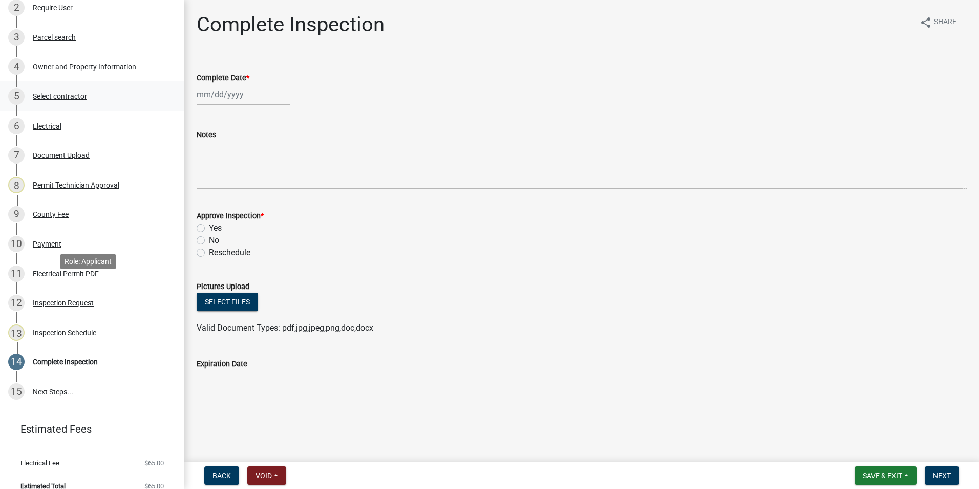
scroll to position [222, 0]
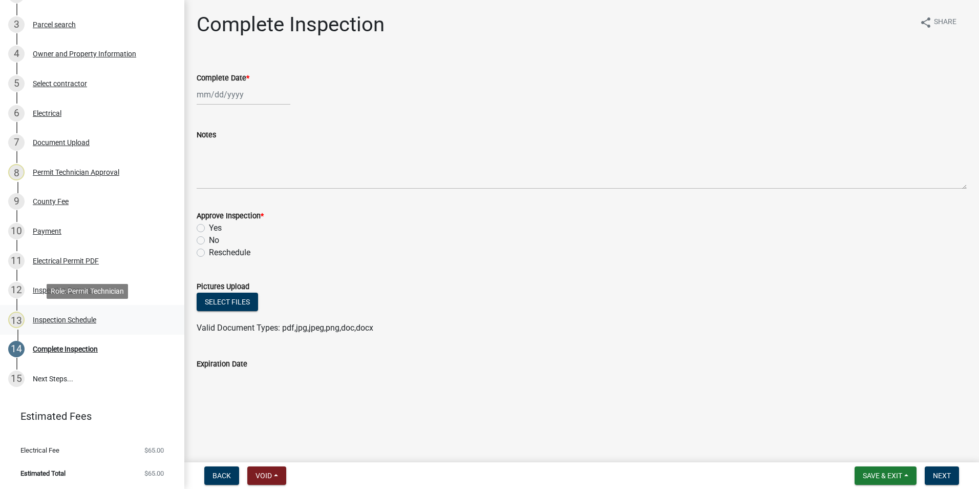
click at [90, 318] on div "Inspection Schedule" at bounding box center [65, 319] width 64 height 7
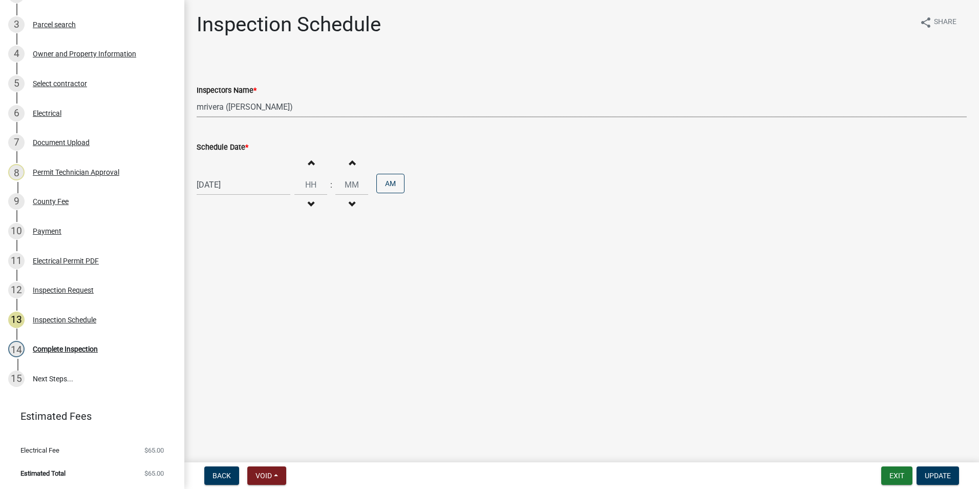
click at [240, 106] on select "Select Item... mrivera ([PERSON_NAME]) [PERSON_NAME] ([PERSON_NAME] ([PERSON_NA…" at bounding box center [582, 106] width 770 height 21
select select "a0ea4169-8540-4a2c-b9f4-cf4c1ffdeb95"
click at [197, 96] on select "Select Item... mrivera ([PERSON_NAME]) [PERSON_NAME] ([PERSON_NAME] ([PERSON_NA…" at bounding box center [582, 106] width 770 height 21
click at [948, 481] on button "Update" at bounding box center [938, 475] width 43 height 18
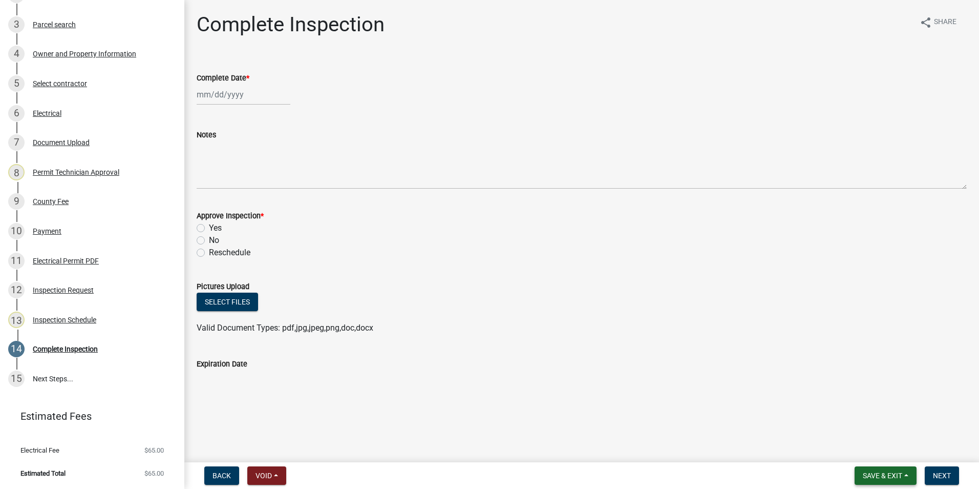
click at [897, 476] on span "Save & Exit" at bounding box center [882, 475] width 39 height 8
click at [891, 449] on button "Save & Exit" at bounding box center [876, 448] width 82 height 25
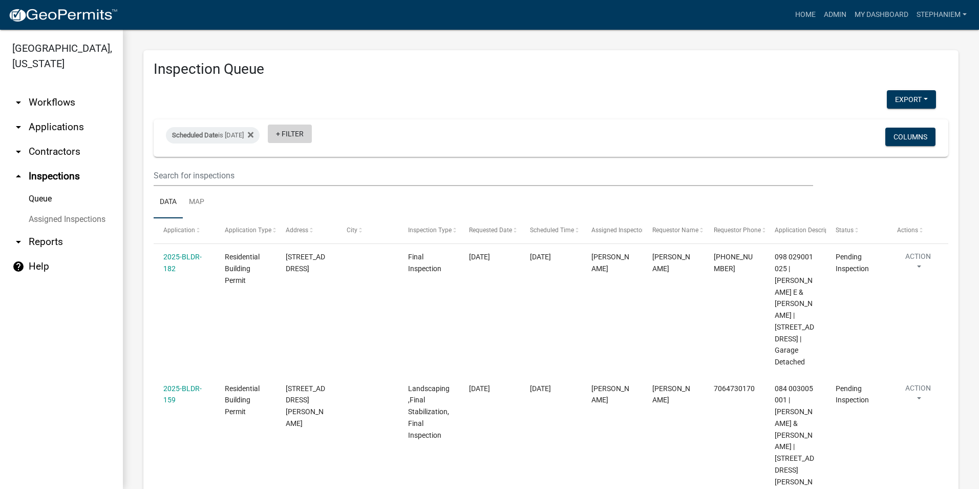
click at [304, 127] on link "+ Filter" at bounding box center [290, 133] width 44 height 18
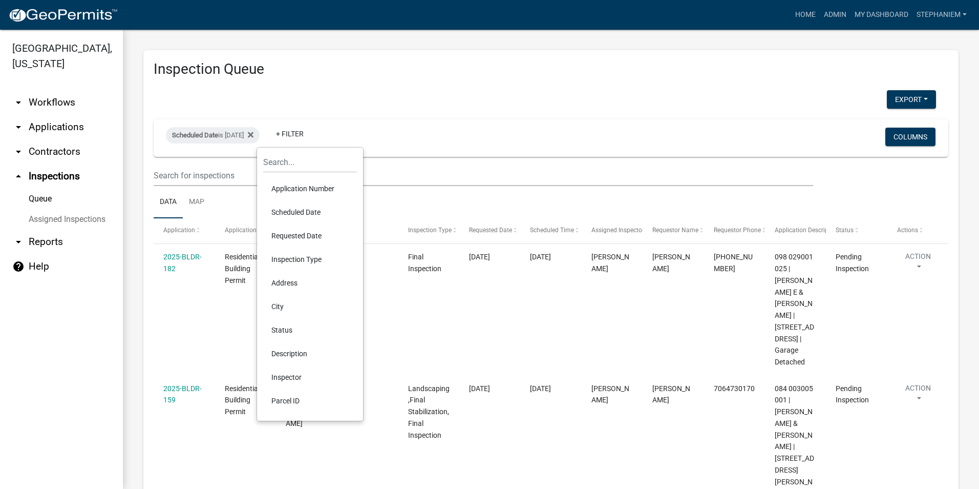
click at [313, 375] on li "Inspector" at bounding box center [310, 377] width 94 height 24
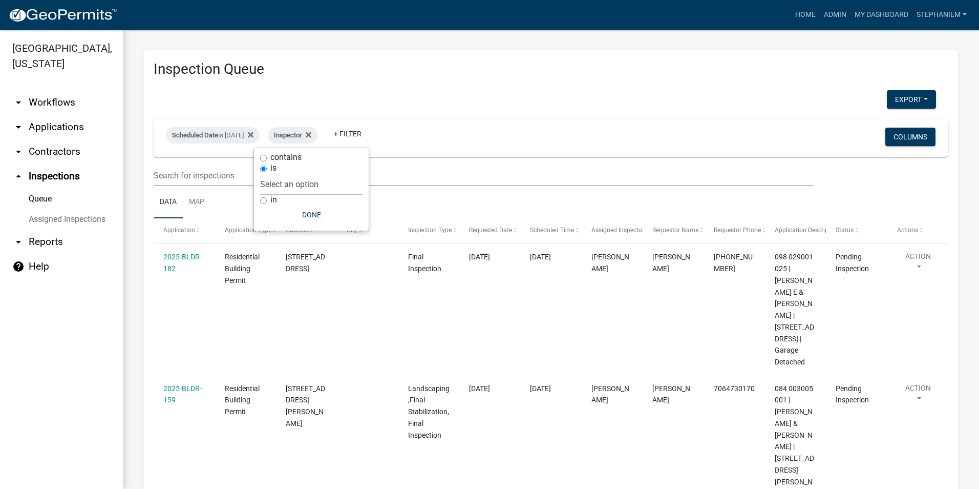
drag, startPoint x: 326, startPoint y: 188, endPoint x: 323, endPoint y: 196, distance: 8.6
click at [326, 188] on select "Select an option None [PERSON_NAME] [PERSON_NAME] [PERSON_NAME] Quistan [PERSON…" at bounding box center [311, 184] width 102 height 21
select select "07642ab0-564c-47bb-824b-0ccf2da83593"
click at [286, 174] on select "Select an option None [PERSON_NAME] [PERSON_NAME] [PERSON_NAME] Quistan [PERSON…" at bounding box center [311, 184] width 102 height 21
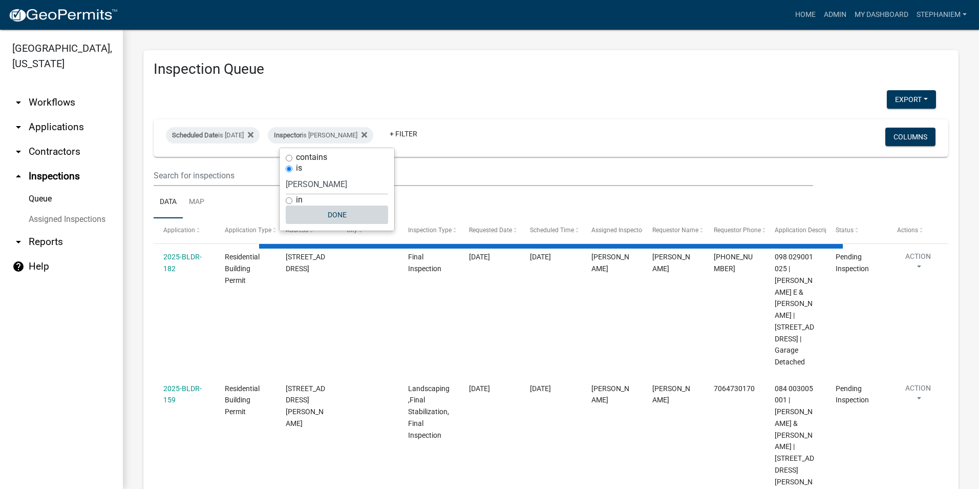
click at [305, 215] on button "Done" at bounding box center [337, 214] width 102 height 18
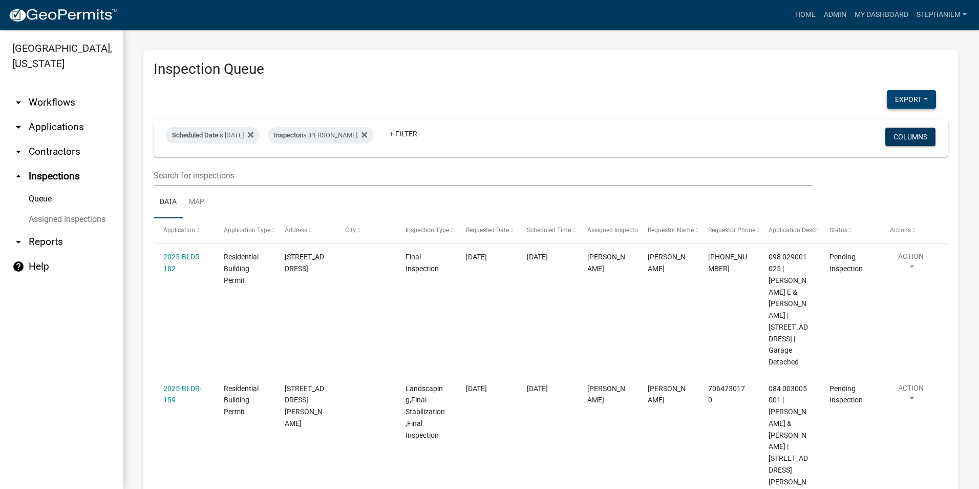
click at [906, 101] on button "Export" at bounding box center [911, 99] width 49 height 18
click at [840, 126] on button "Excel Format (.xlsx)" at bounding box center [888, 126] width 96 height 25
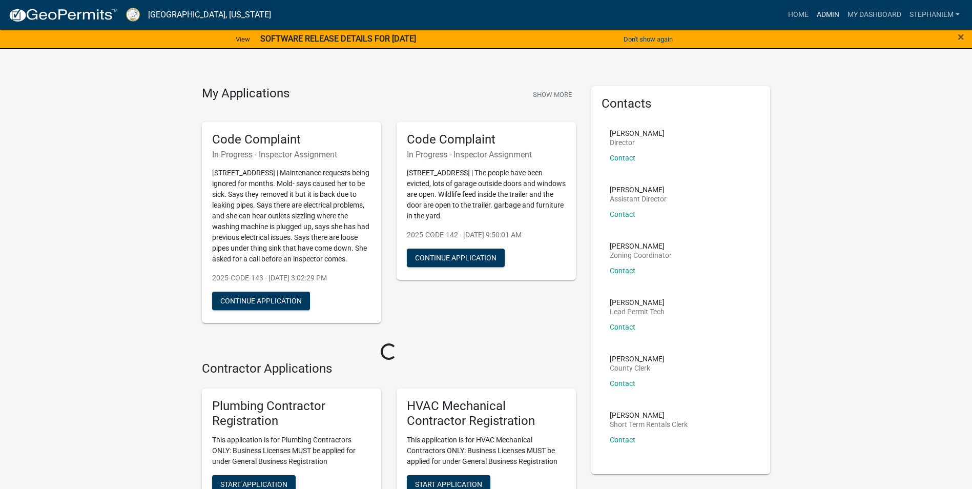
click at [830, 18] on link "Admin" at bounding box center [827, 14] width 31 height 19
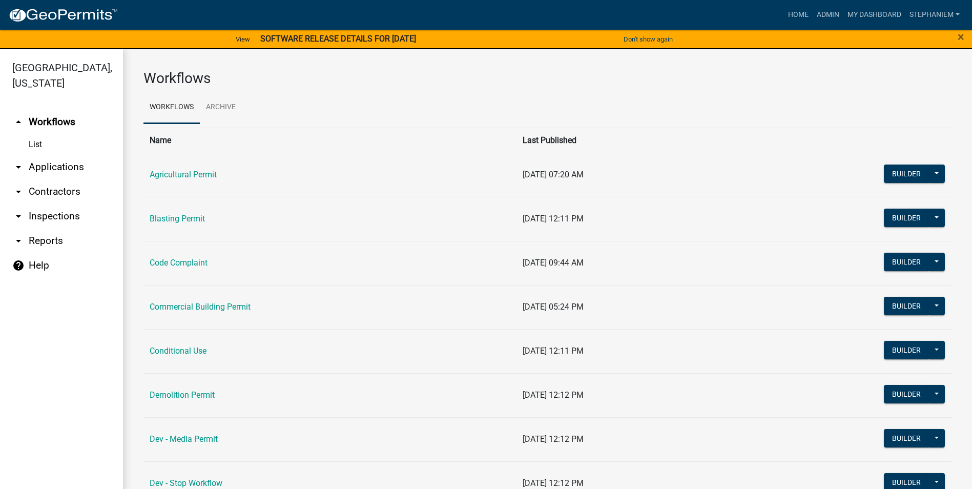
click at [71, 166] on link "arrow_drop_down Applications" at bounding box center [61, 167] width 123 height 25
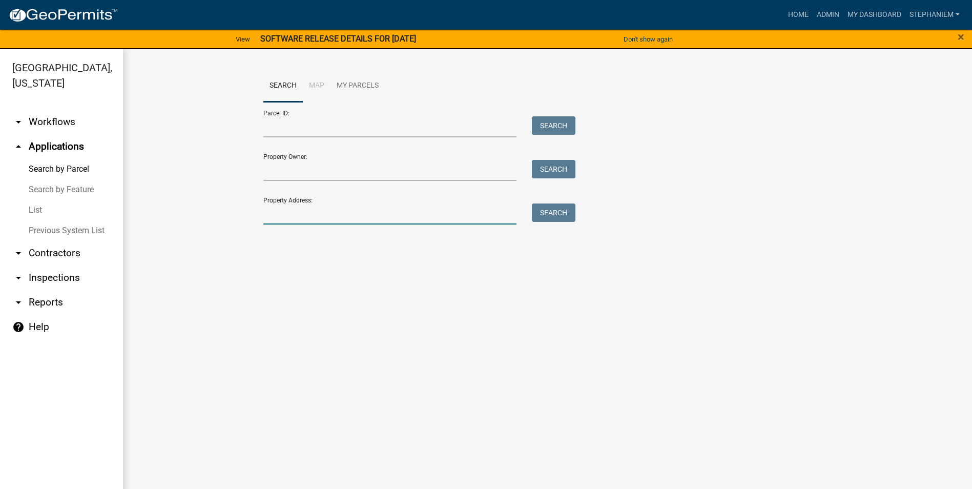
click at [300, 208] on input "Property Address:" at bounding box center [390, 213] width 254 height 21
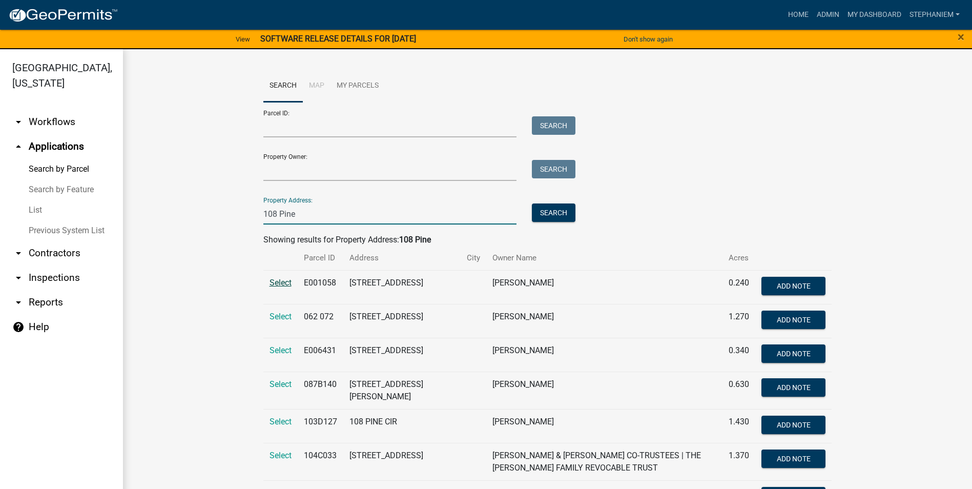
click at [280, 282] on span "Select" at bounding box center [280, 283] width 22 height 10
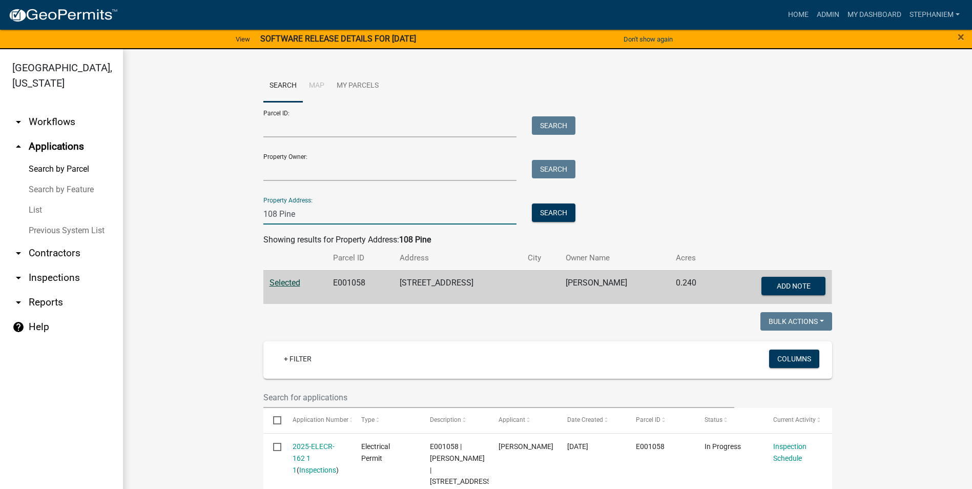
drag, startPoint x: 336, startPoint y: 209, endPoint x: 215, endPoint y: 213, distance: 120.9
click at [215, 213] on wm-workflow-application-search-view "Search Map My Parcels Parcel ID: Search Property Owner: Search Property Address…" at bounding box center [547, 391] width 808 height 642
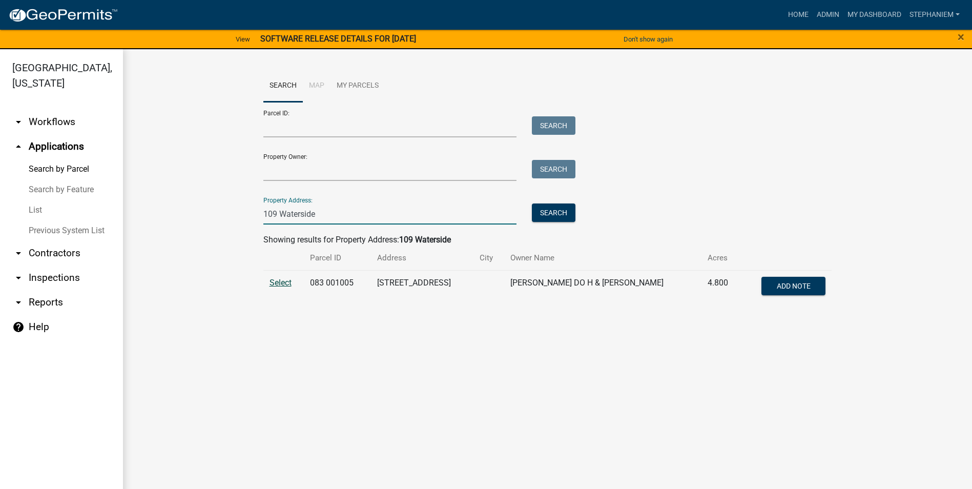
click at [287, 279] on span "Select" at bounding box center [280, 283] width 22 height 10
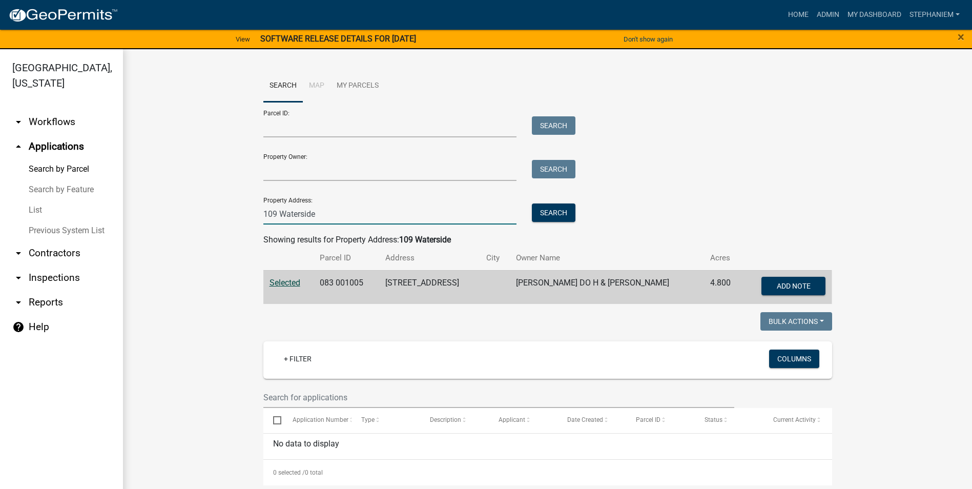
click at [270, 213] on input "109 Waterside" at bounding box center [390, 213] width 254 height 21
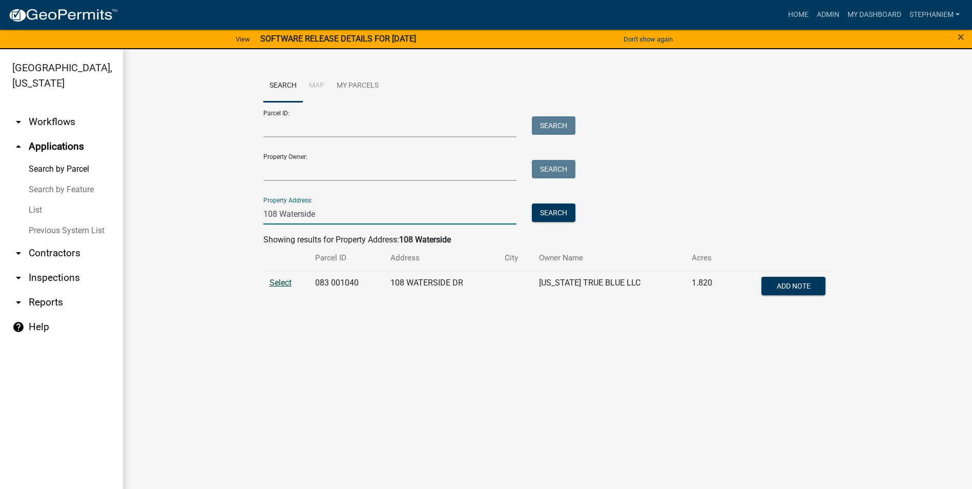
type input "108 Waterside"
click at [285, 278] on span "Select" at bounding box center [280, 283] width 22 height 10
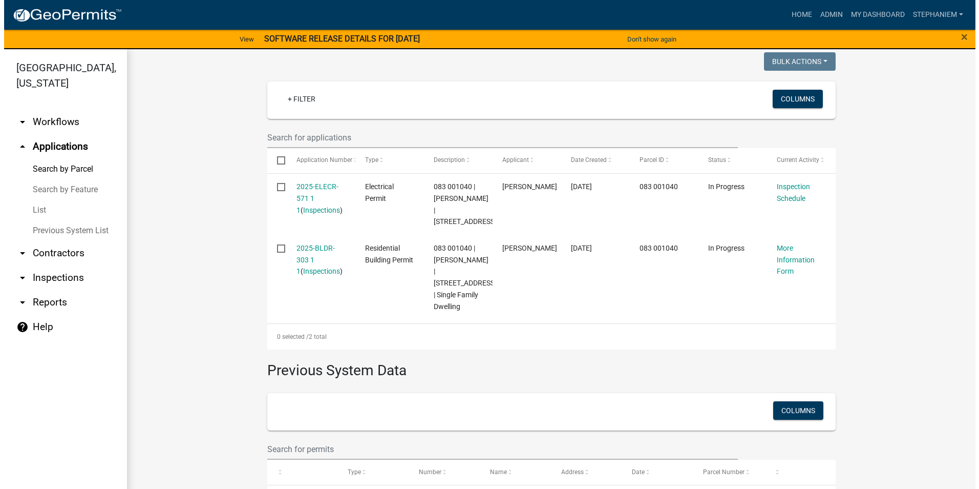
scroll to position [307, 0]
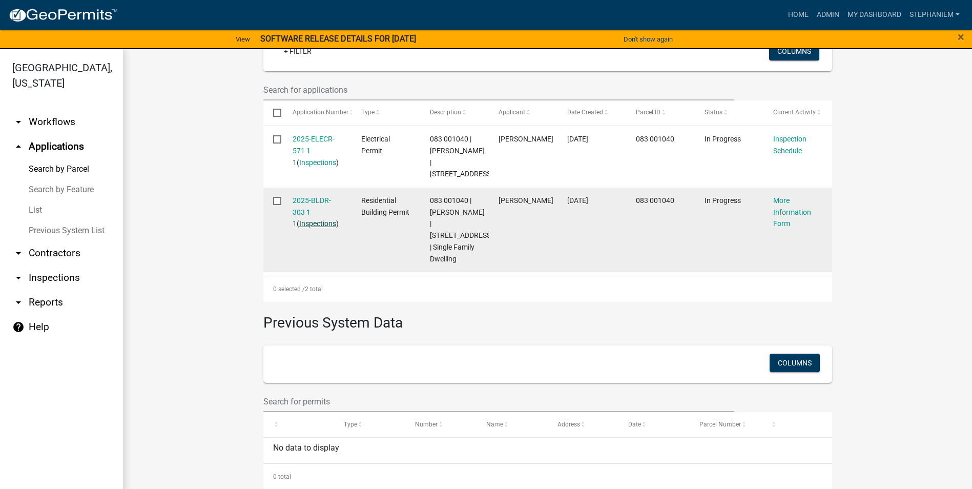
click at [311, 222] on link "Inspections" at bounding box center [317, 223] width 37 height 8
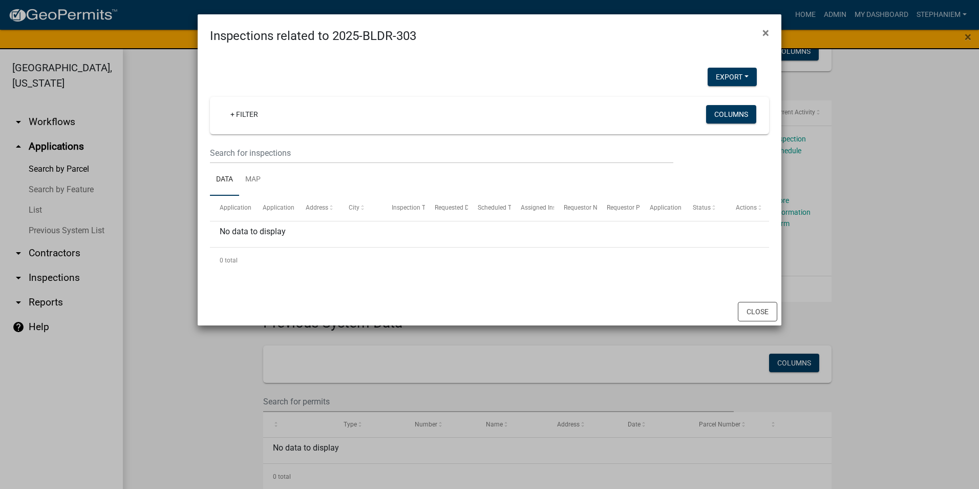
click at [156, 197] on ngb-modal-window "Inspections related to 2025-BLDR-303 × Export Excel Format (.xlsx) CSV Format (…" at bounding box center [489, 244] width 979 height 489
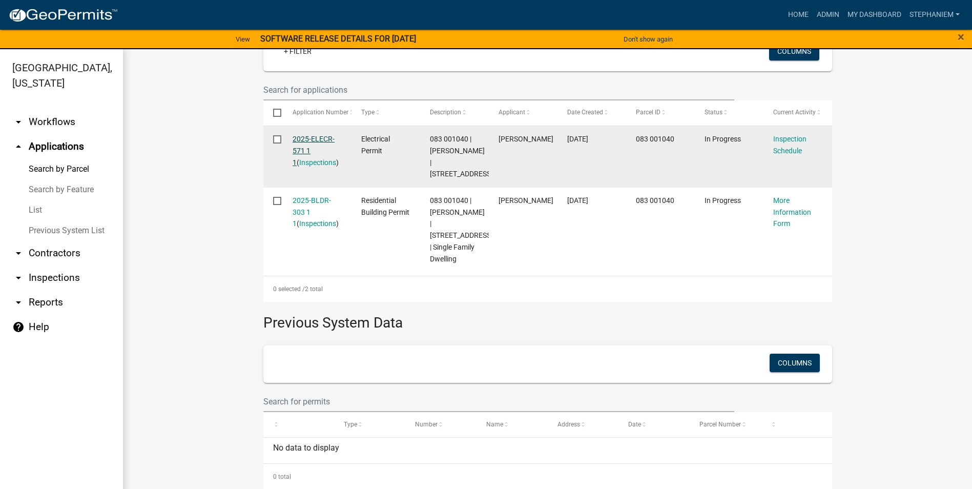
click at [308, 141] on link "2025-ELECR-571 1 1" at bounding box center [313, 151] width 42 height 32
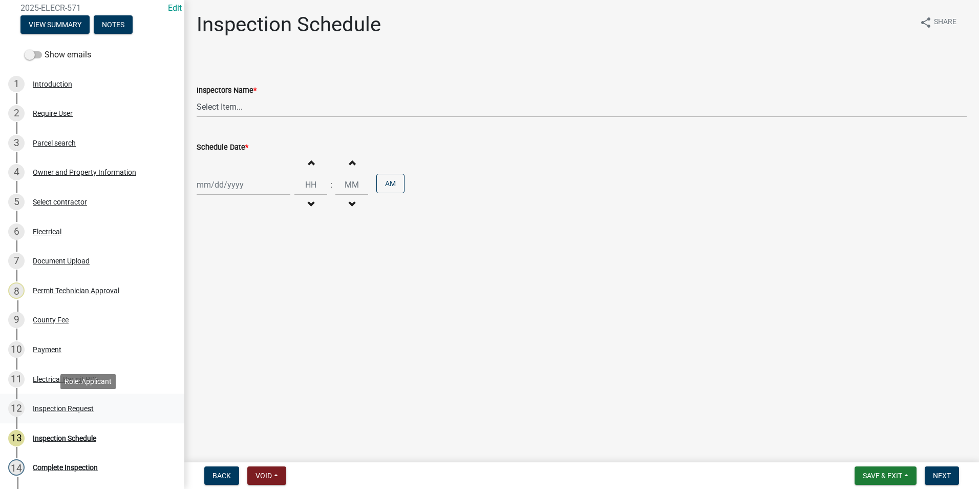
scroll to position [154, 0]
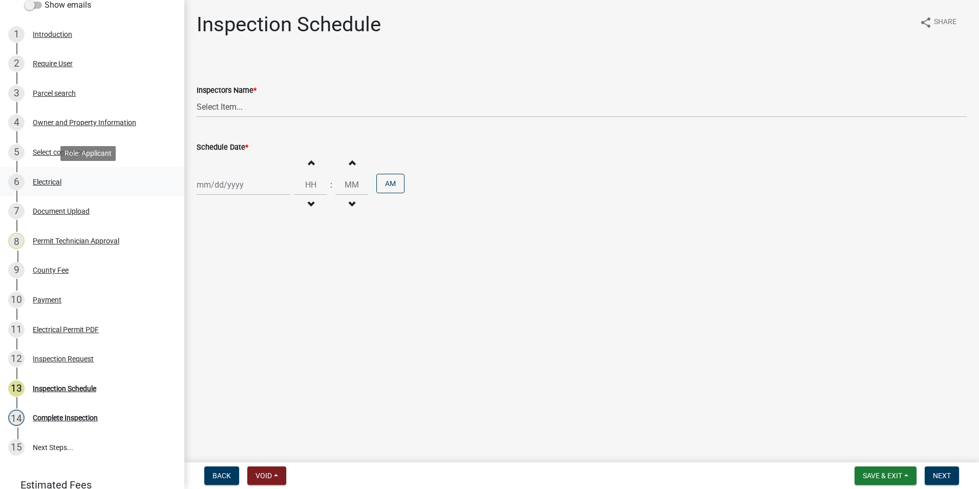
click at [74, 179] on div "6 Electrical" at bounding box center [88, 182] width 160 height 16
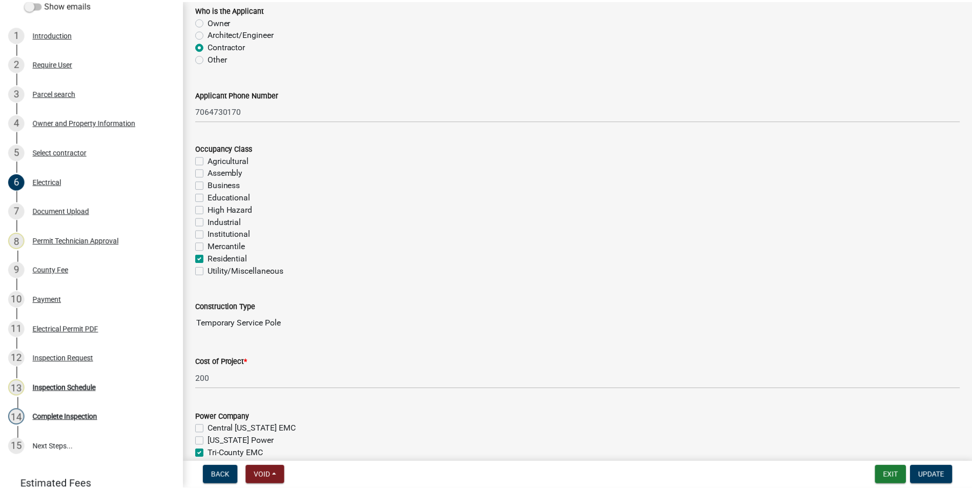
scroll to position [0, 0]
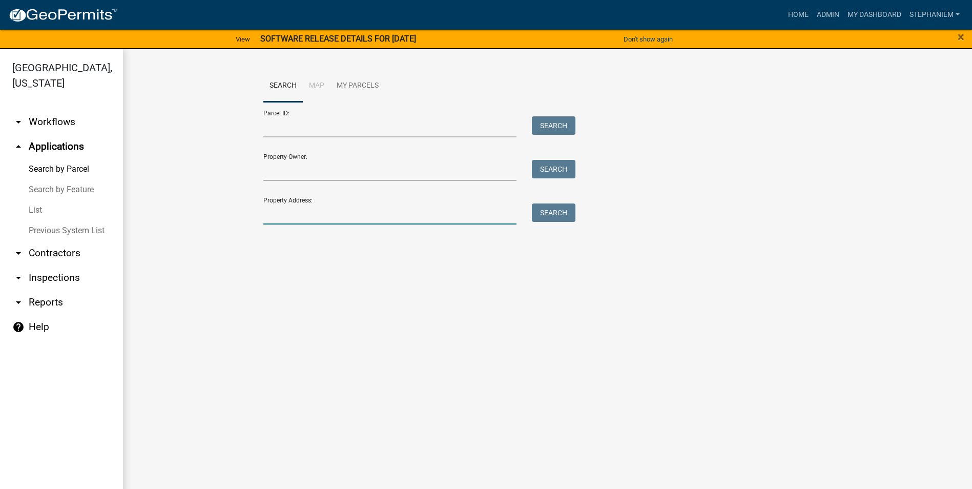
click at [462, 217] on input "Property Address:" at bounding box center [390, 213] width 254 height 21
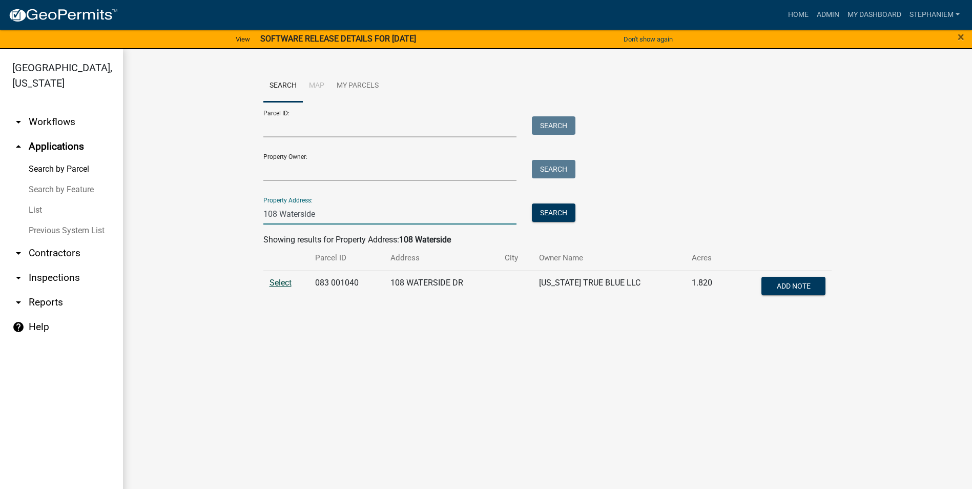
type input "108 Waterside"
click at [271, 280] on span "Select" at bounding box center [280, 283] width 22 height 10
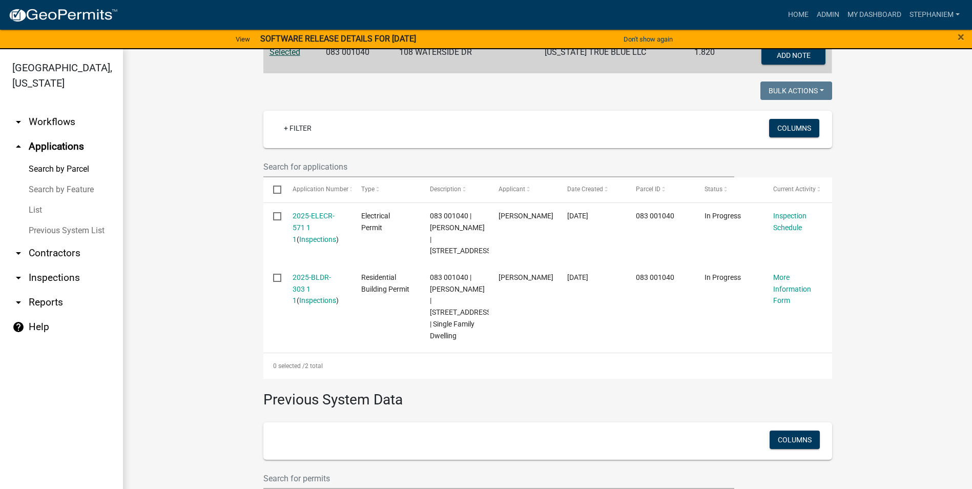
scroll to position [256, 0]
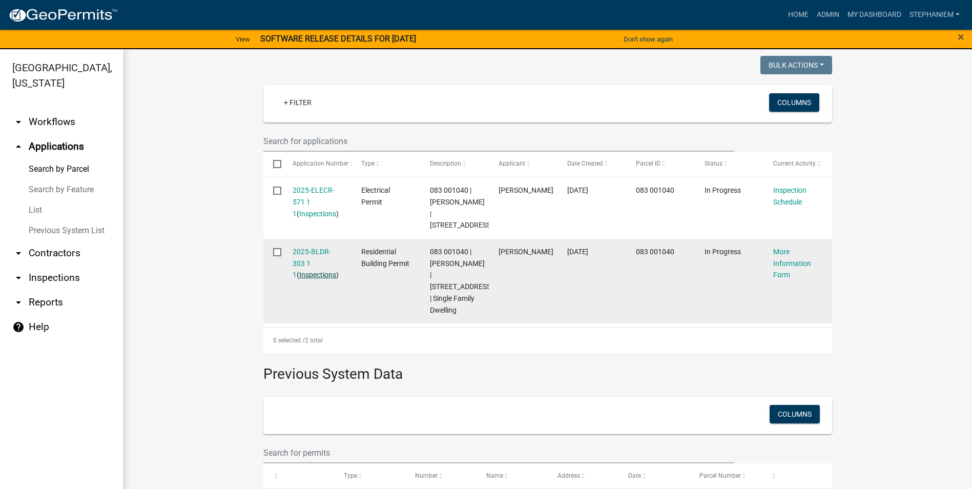
click at [318, 275] on link "Inspections" at bounding box center [317, 274] width 37 height 8
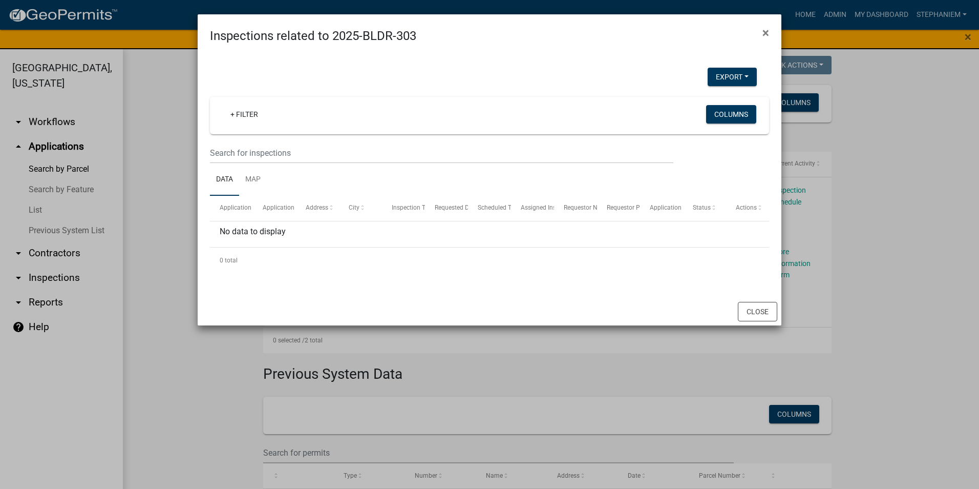
click at [171, 220] on ngb-modal-window "Inspections related to 2025-BLDR-303 × Export Excel Format (.xlsx) CSV Format (…" at bounding box center [489, 244] width 979 height 489
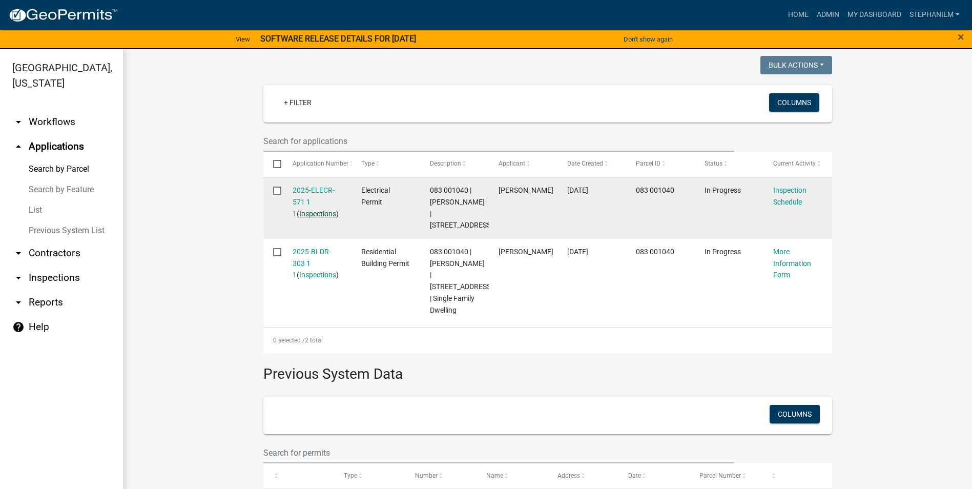
click at [301, 215] on link "Inspections" at bounding box center [317, 213] width 37 height 8
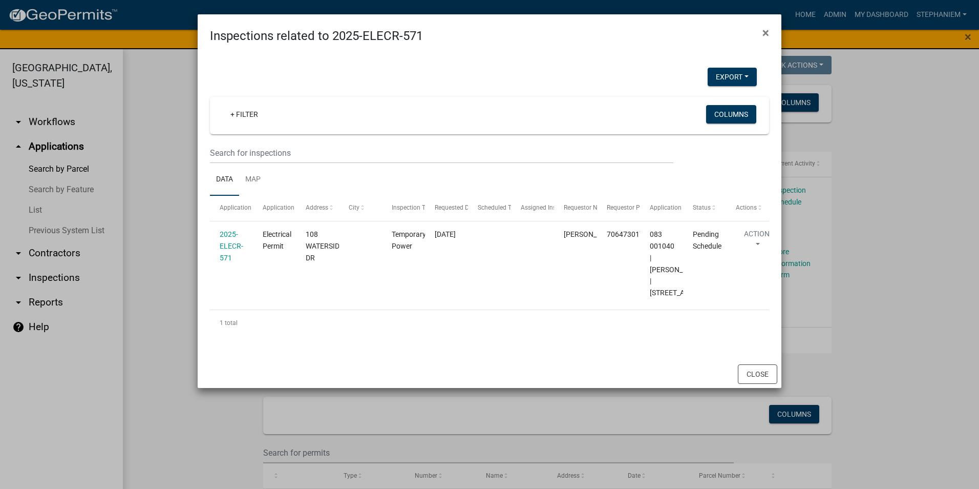
click at [183, 221] on ngb-modal-window "Inspections related to 2025-ELECR-571 × Export Excel Format (.xlsx) CSV Format …" at bounding box center [489, 244] width 979 height 489
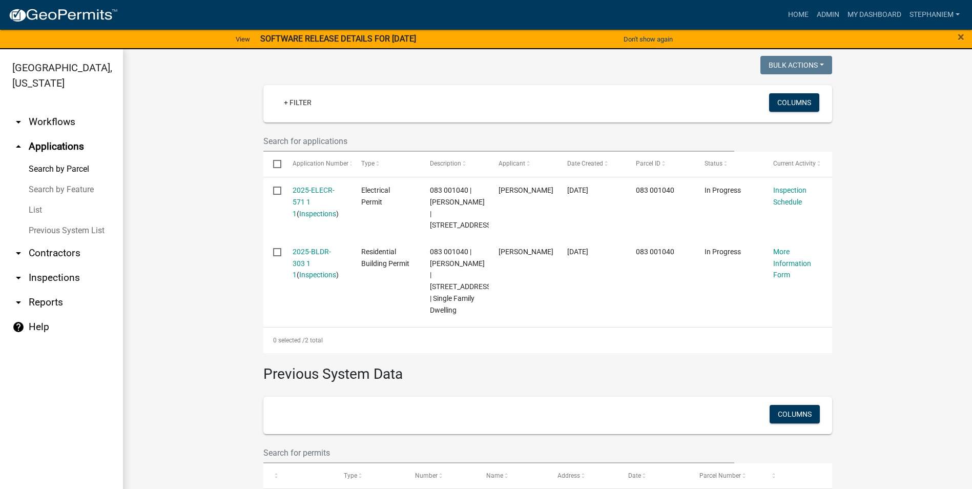
scroll to position [307, 0]
